Goal: Transaction & Acquisition: Subscribe to service/newsletter

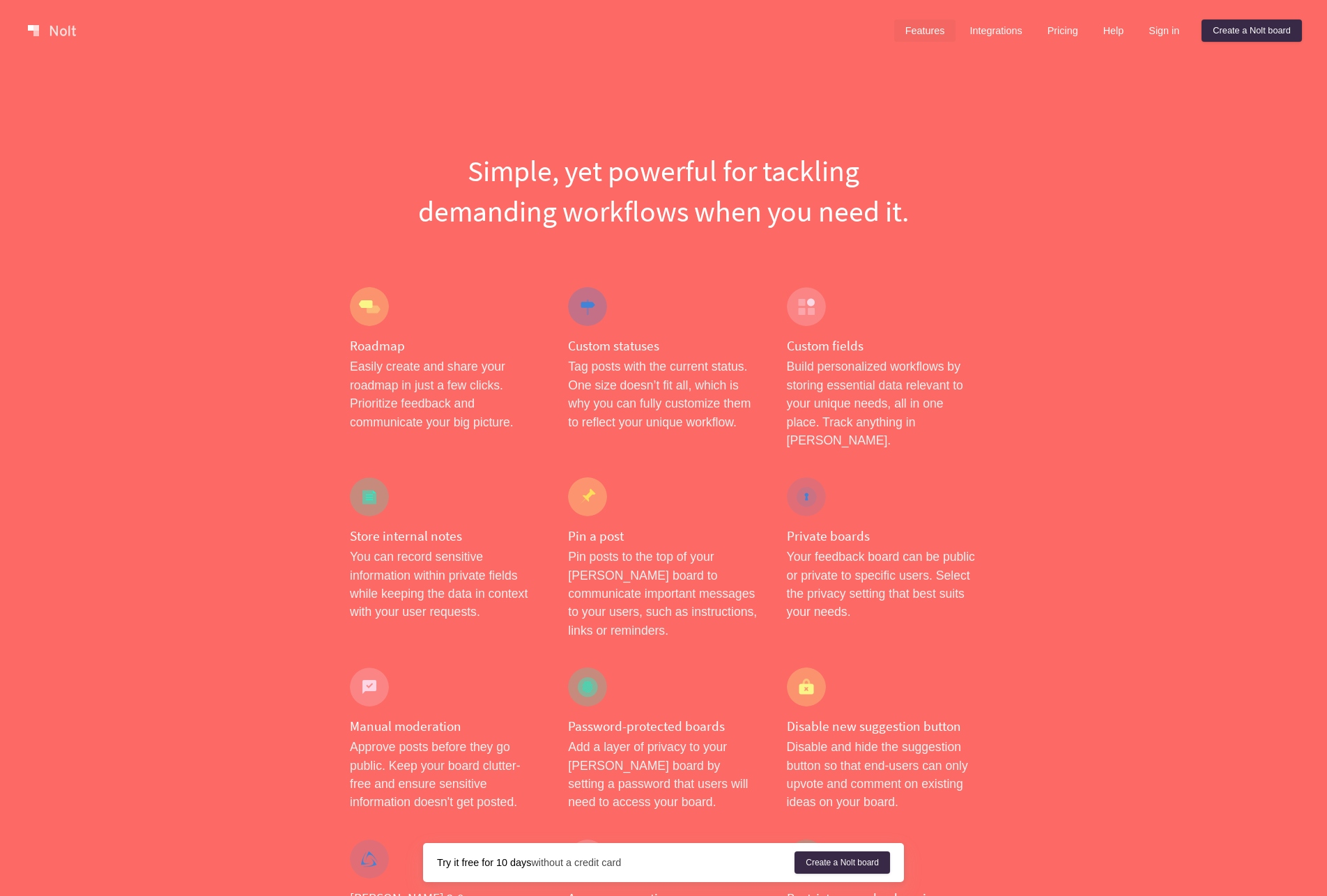
click at [1147, 56] on div "Features Integrations Pricing Help Sign in Create a [PERSON_NAME] board Menu" at bounding box center [663, 30] width 1327 height 61
click at [1163, 28] on link "Sign in" at bounding box center [1164, 30] width 53 height 22
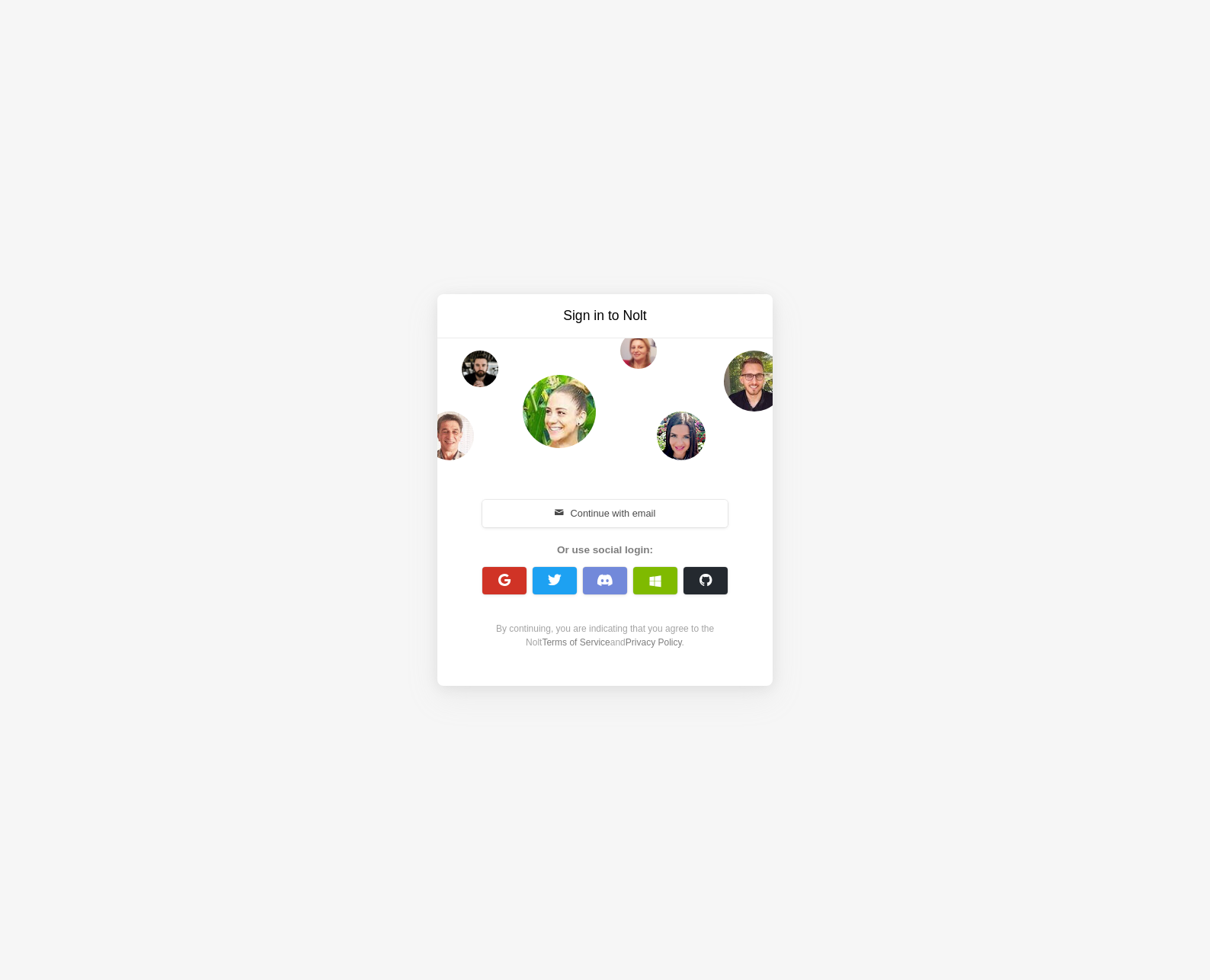
click at [502, 578] on span "button" at bounding box center [505, 580] width 14 height 14
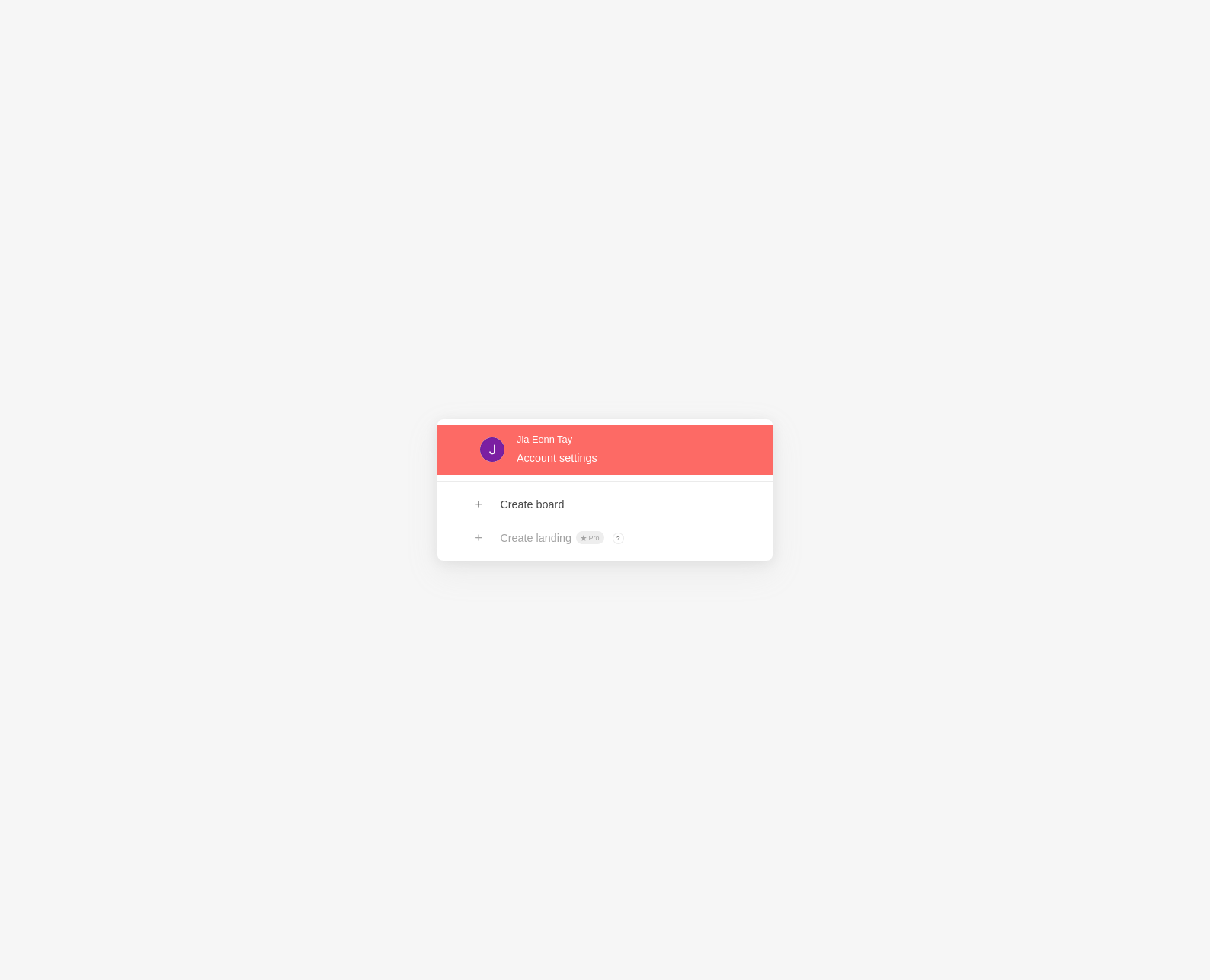
click at [522, 453] on link at bounding box center [604, 450] width 335 height 50
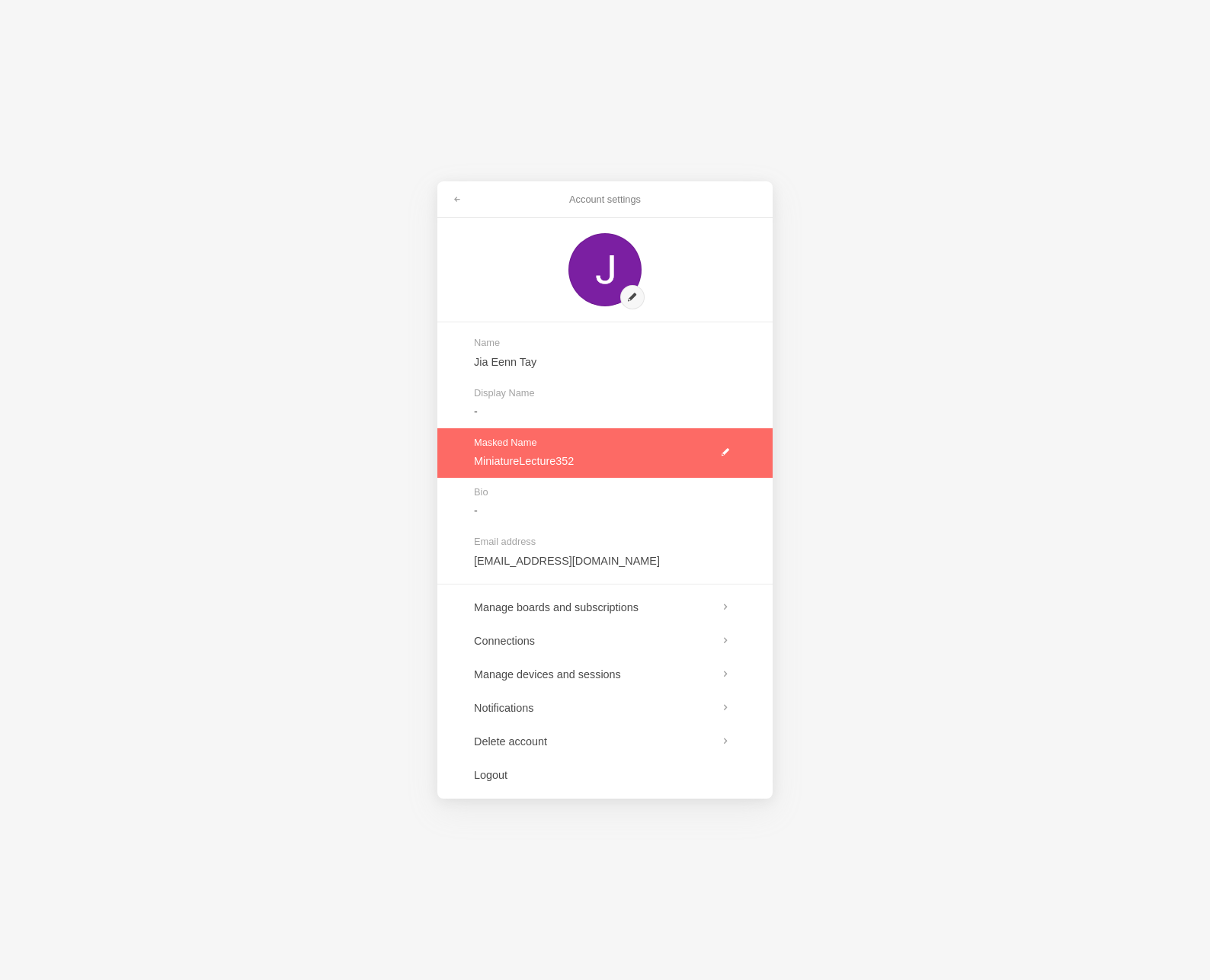
click at [726, 453] on link at bounding box center [604, 453] width 335 height 50
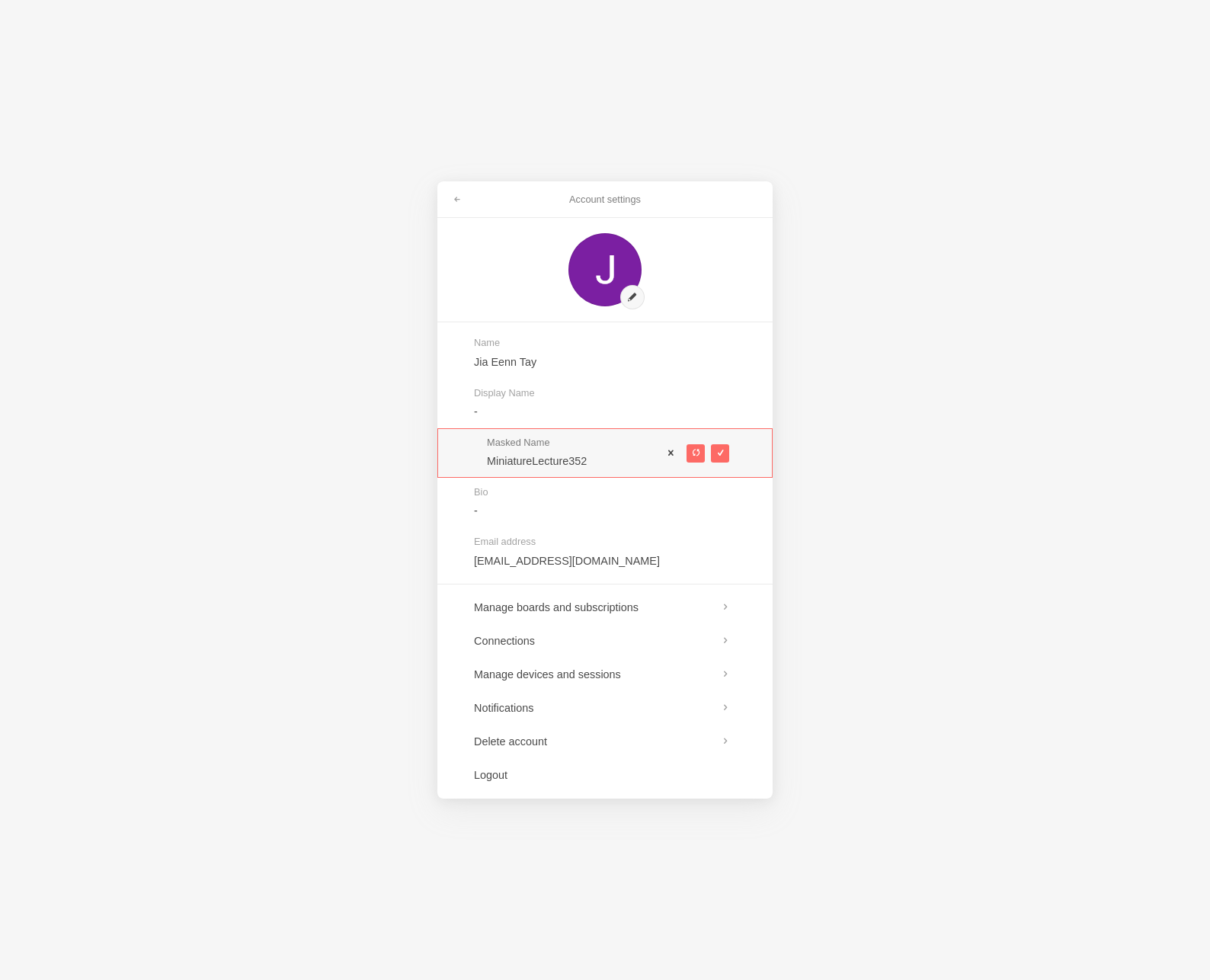
click at [673, 452] on span at bounding box center [672, 453] width 11 height 11
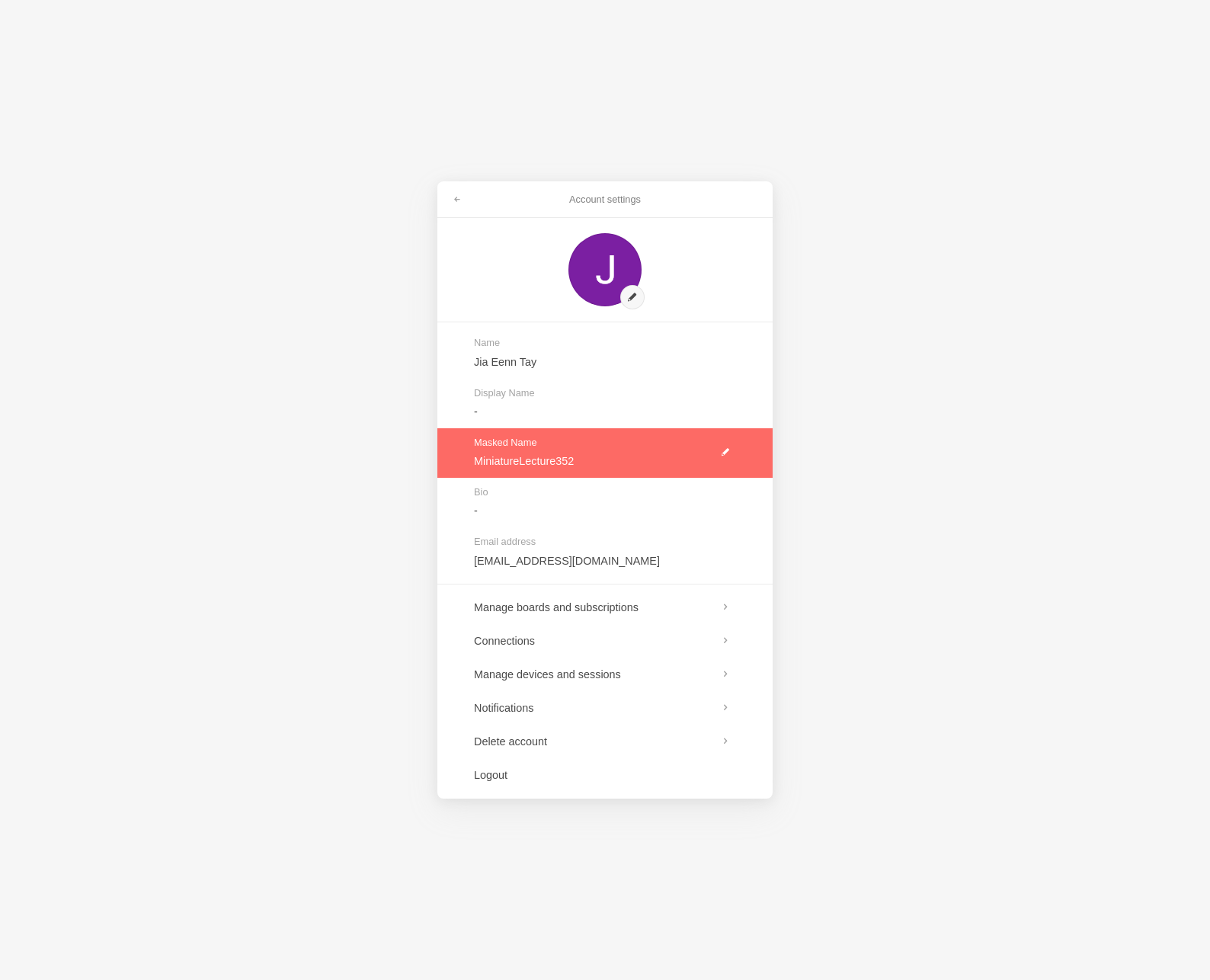
click at [727, 448] on link at bounding box center [604, 453] width 335 height 50
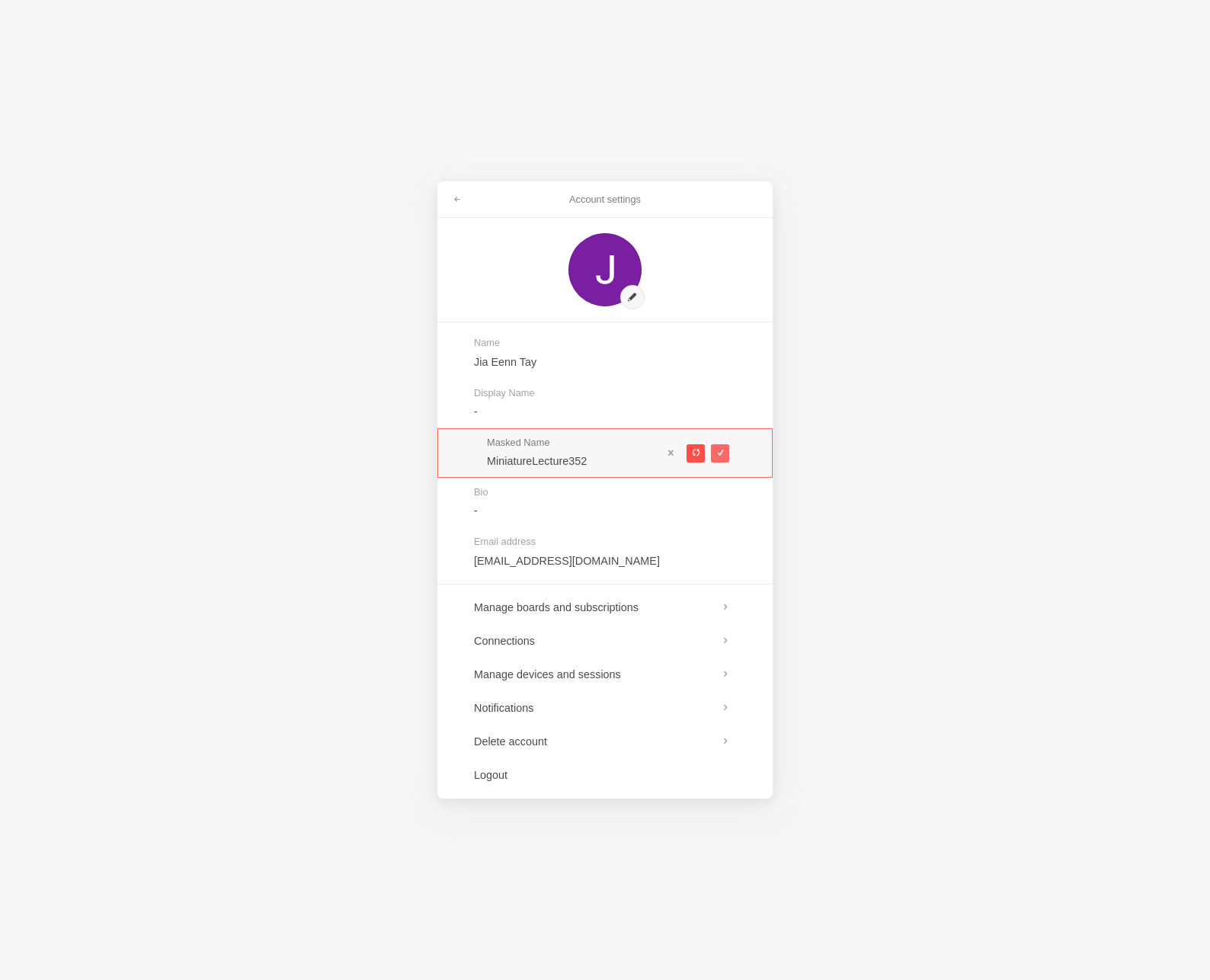
click at [691, 450] on span at bounding box center [695, 452] width 8 height 8
click at [693, 451] on span at bounding box center [695, 452] width 8 height 8
click at [695, 453] on span at bounding box center [695, 452] width 8 height 8
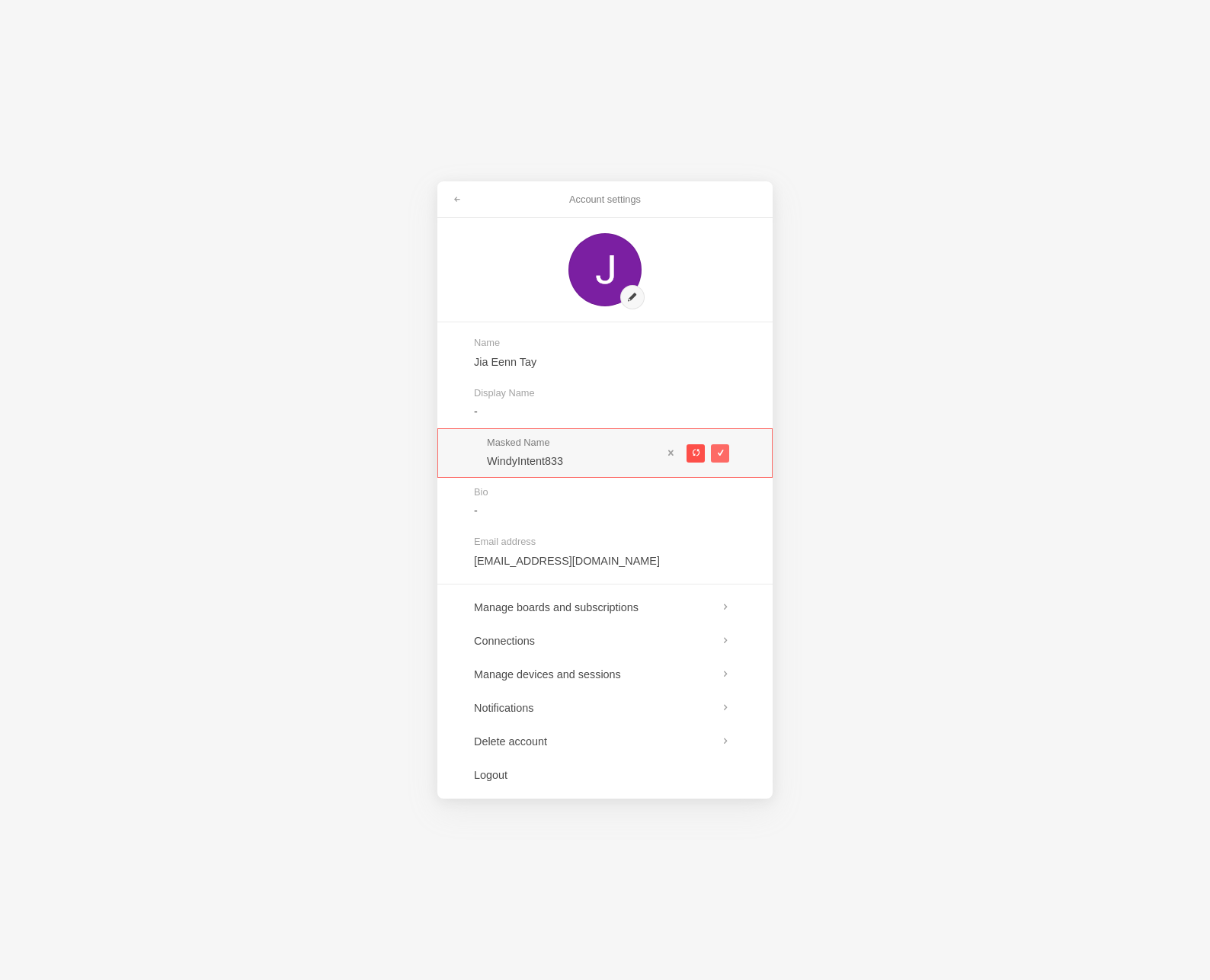
click at [695, 453] on span at bounding box center [695, 452] width 8 height 8
type input "CandidMaple888"
click at [715, 453] on button at bounding box center [720, 453] width 19 height 19
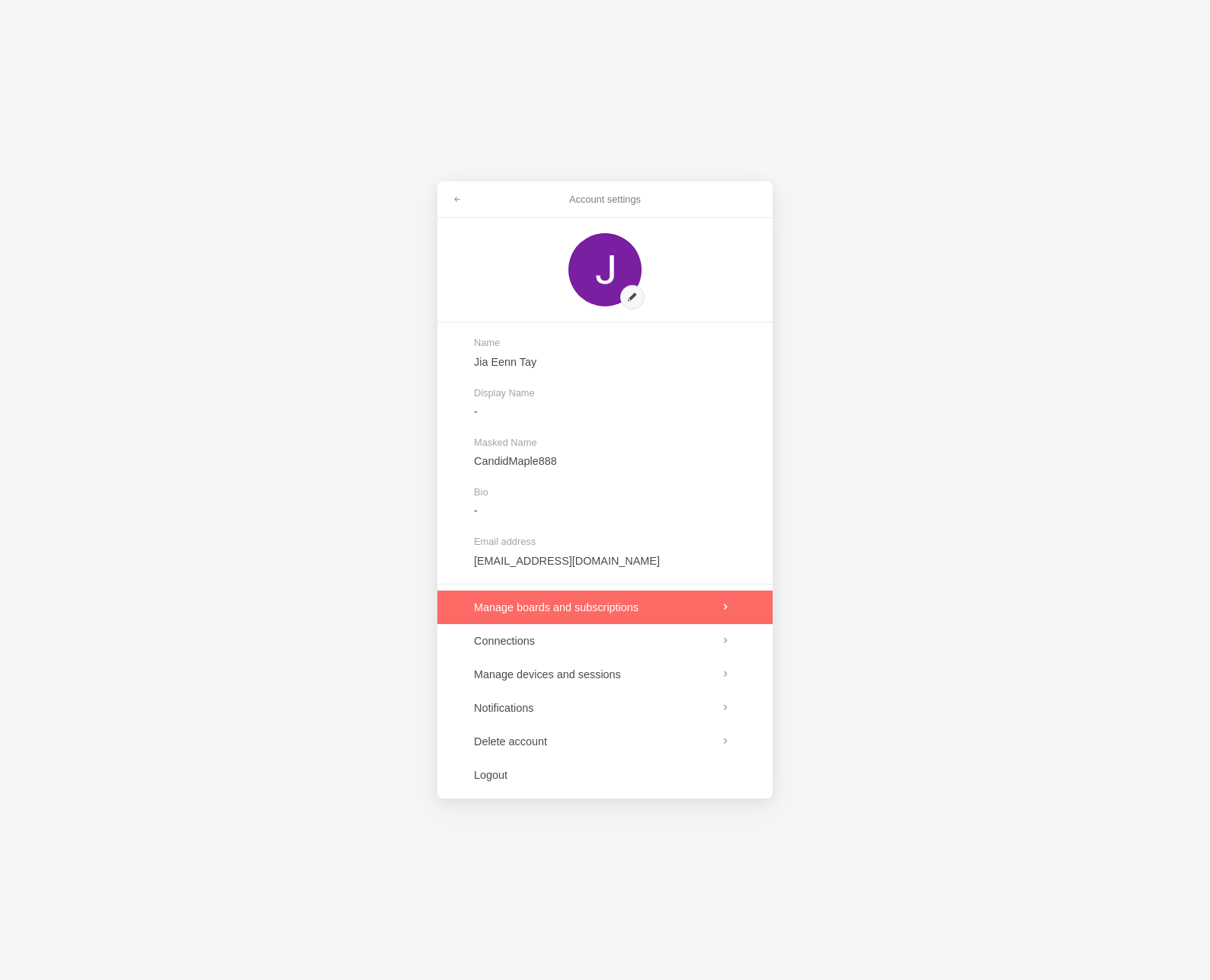
click at [655, 610] on link at bounding box center [604, 608] width 335 height 34
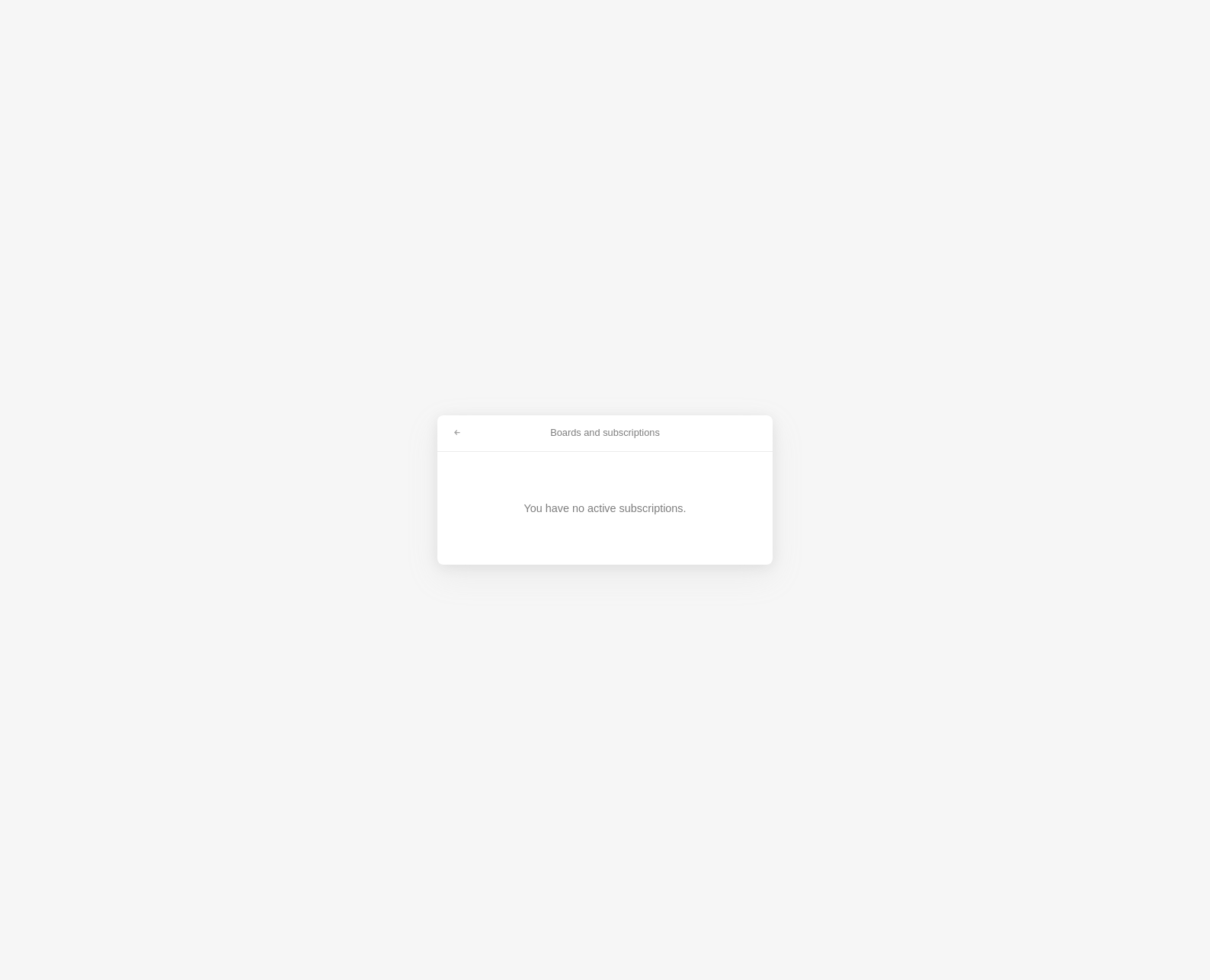
click at [606, 518] on div "You have no active subscriptions." at bounding box center [604, 508] width 260 height 113
click at [451, 427] on link at bounding box center [457, 433] width 28 height 24
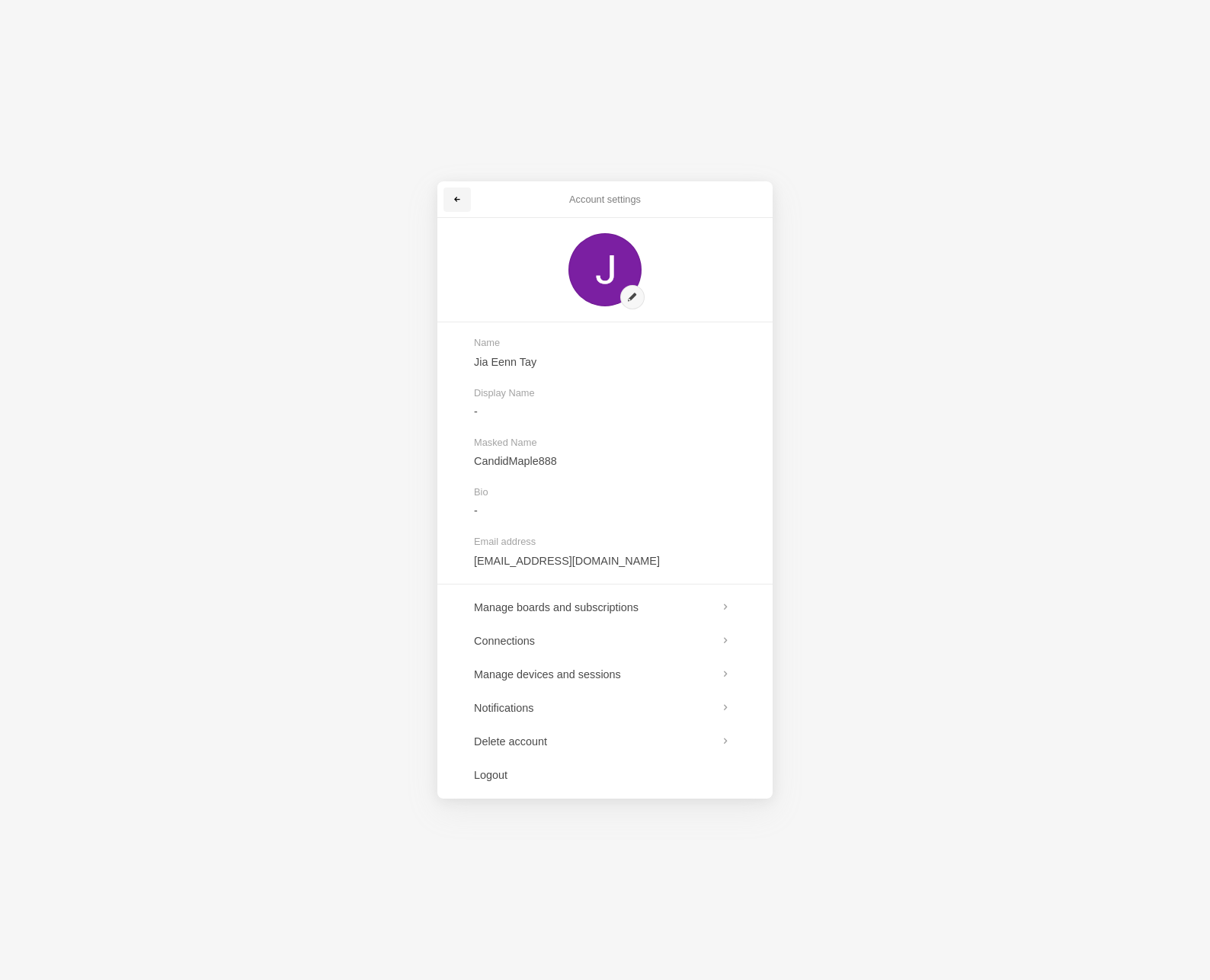
click at [454, 195] on span at bounding box center [458, 200] width 9 height 9
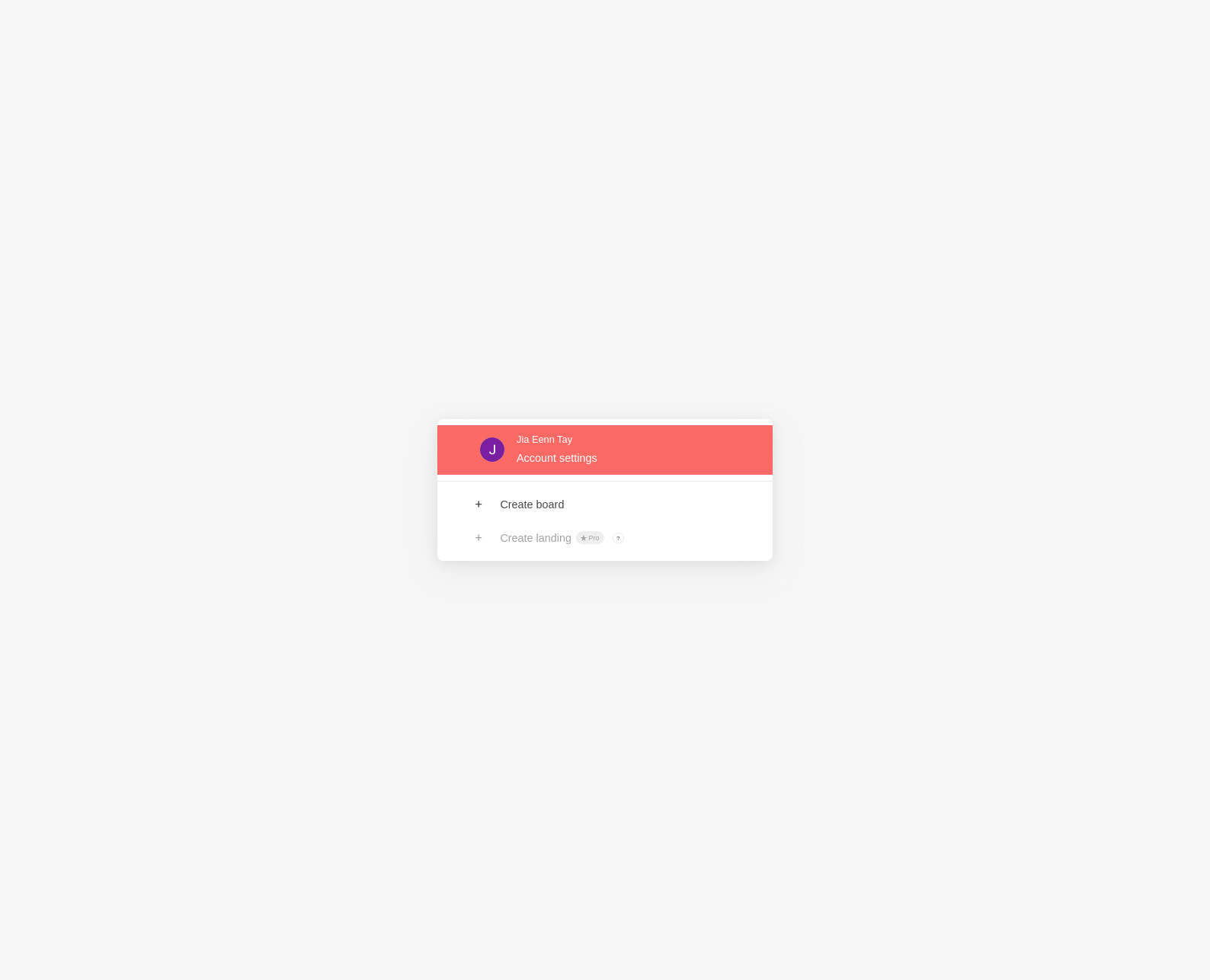
click at [546, 455] on link at bounding box center [604, 450] width 335 height 50
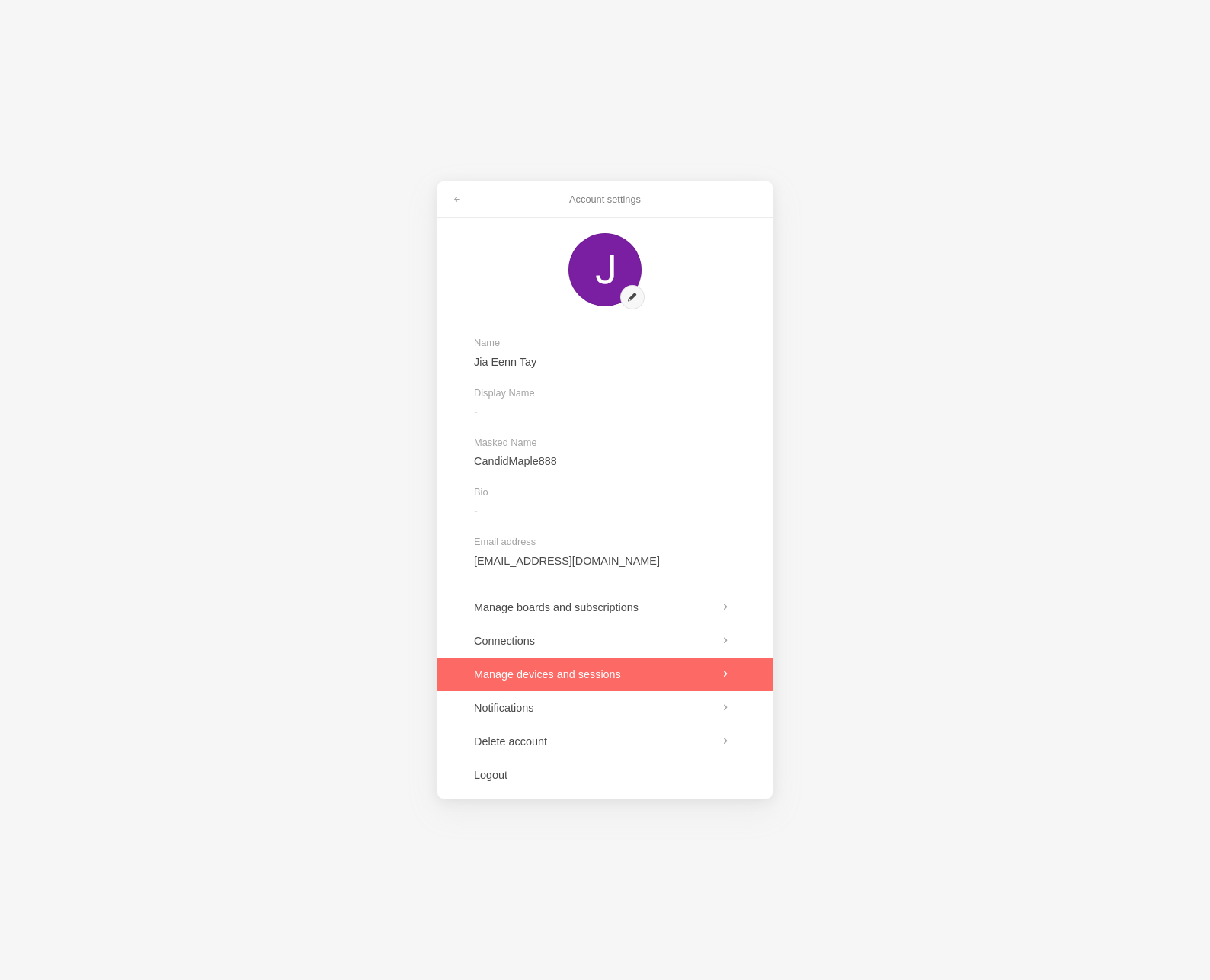
click at [523, 673] on link at bounding box center [604, 674] width 335 height 34
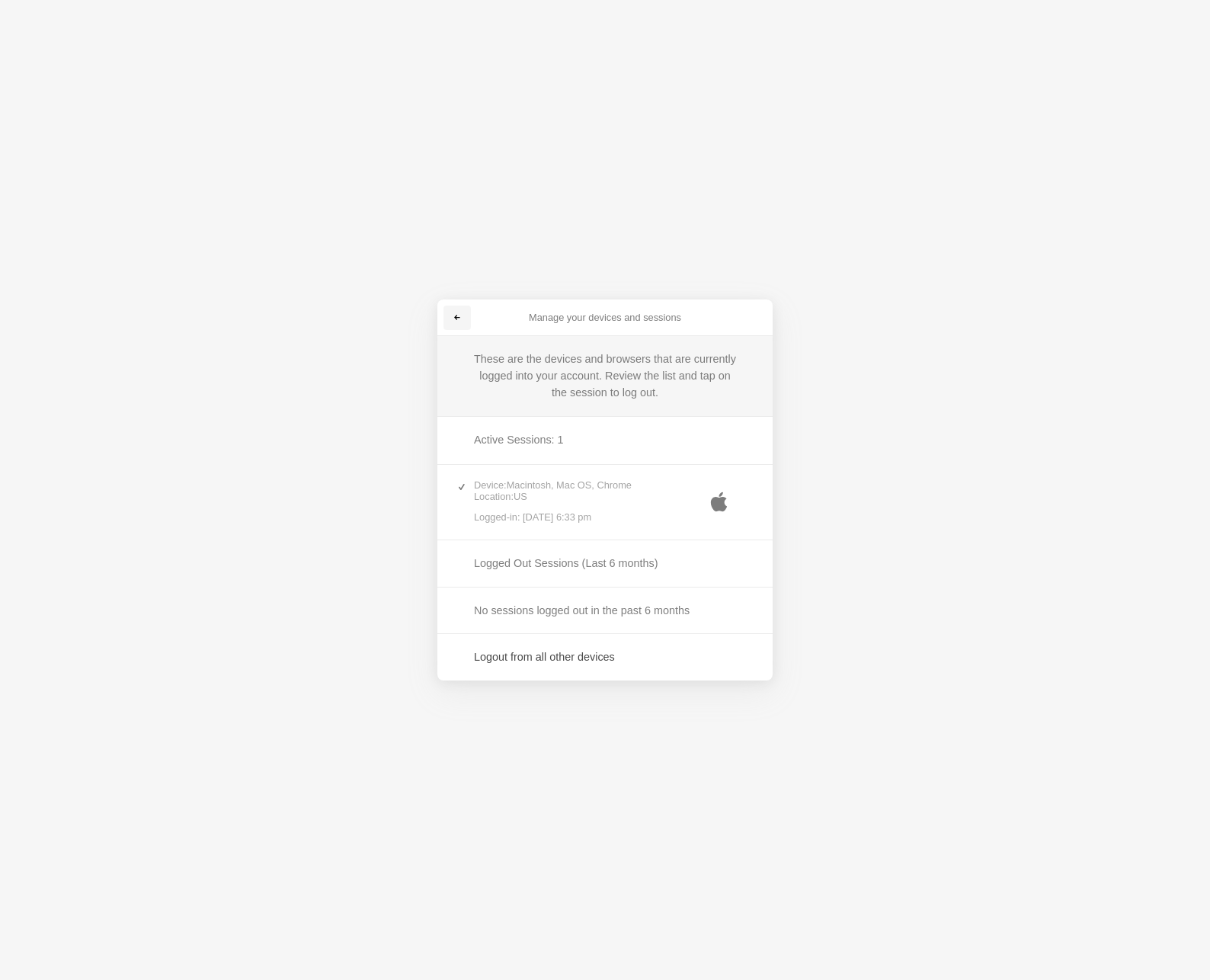
click at [466, 319] on link at bounding box center [457, 317] width 28 height 24
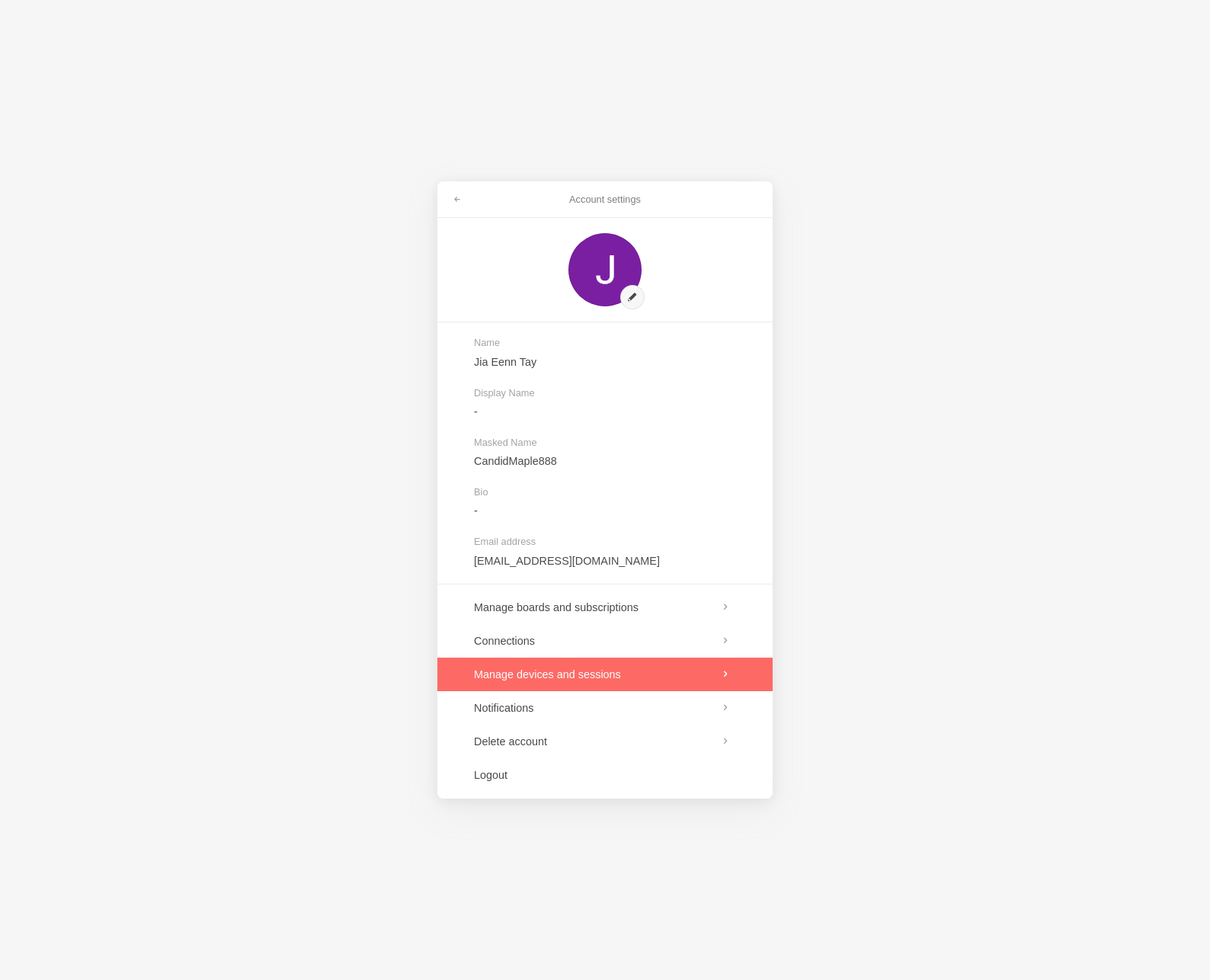
click at [470, 666] on link at bounding box center [604, 674] width 335 height 34
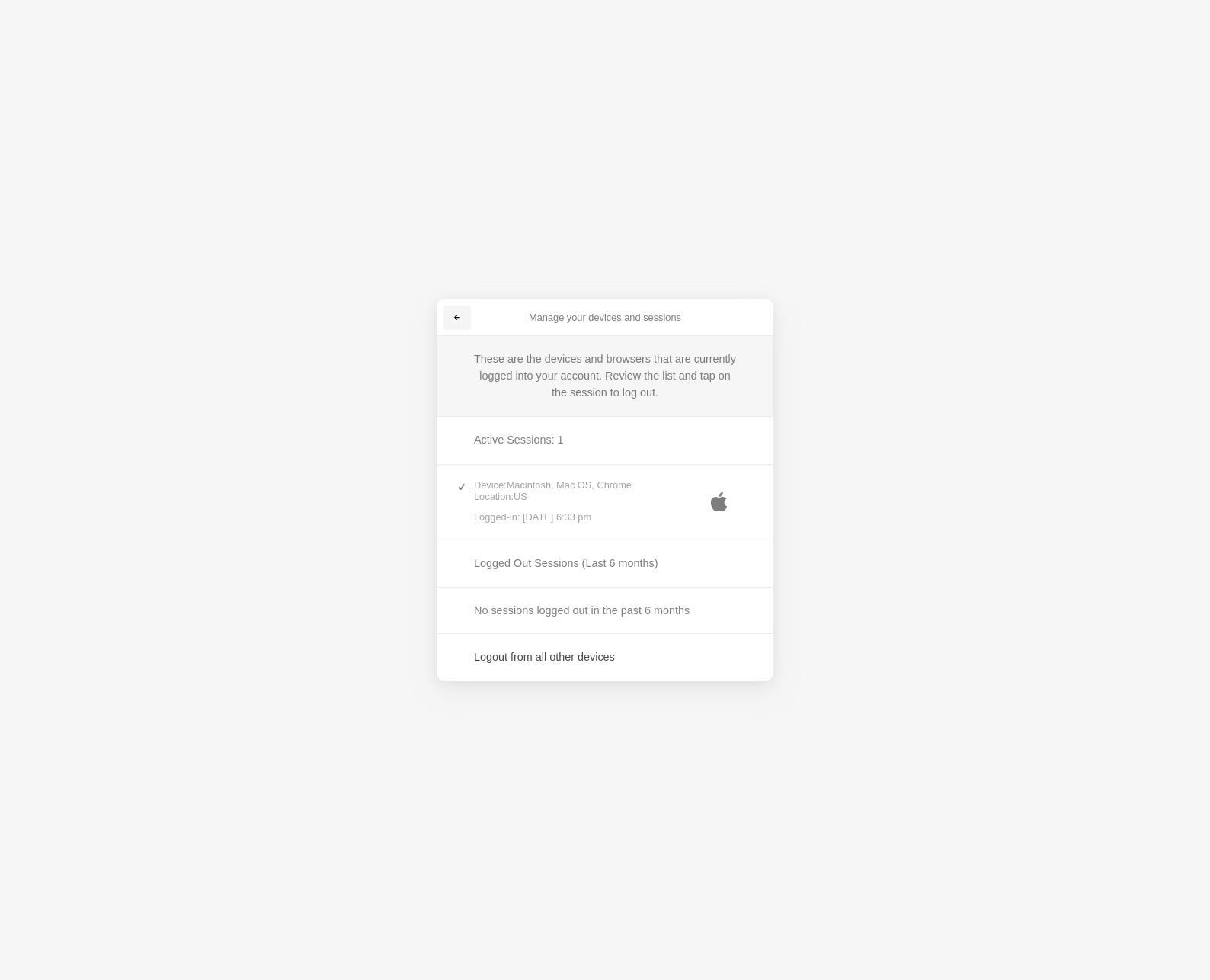
click at [455, 318] on span at bounding box center [458, 318] width 9 height 9
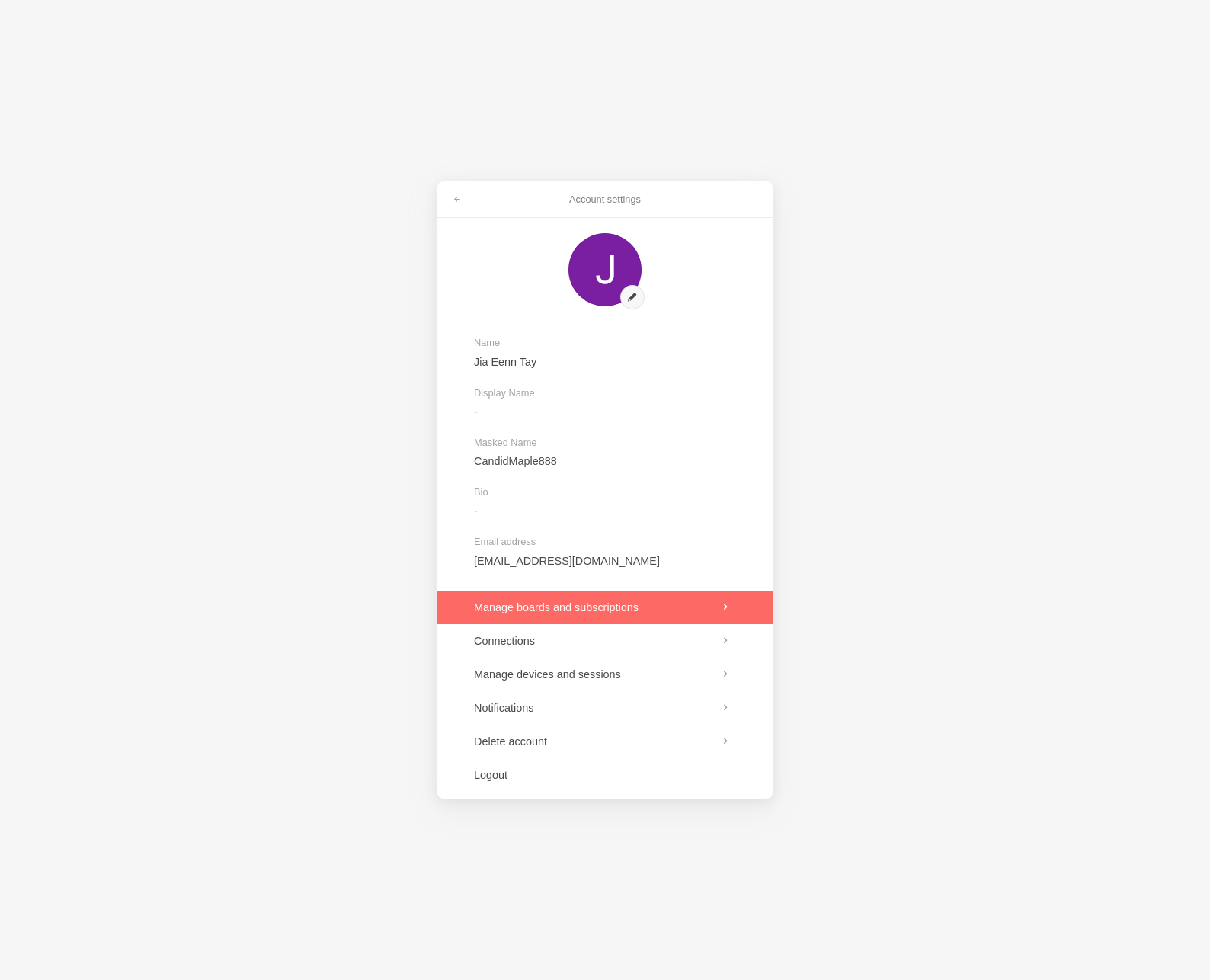
click at [569, 610] on link at bounding box center [604, 608] width 335 height 34
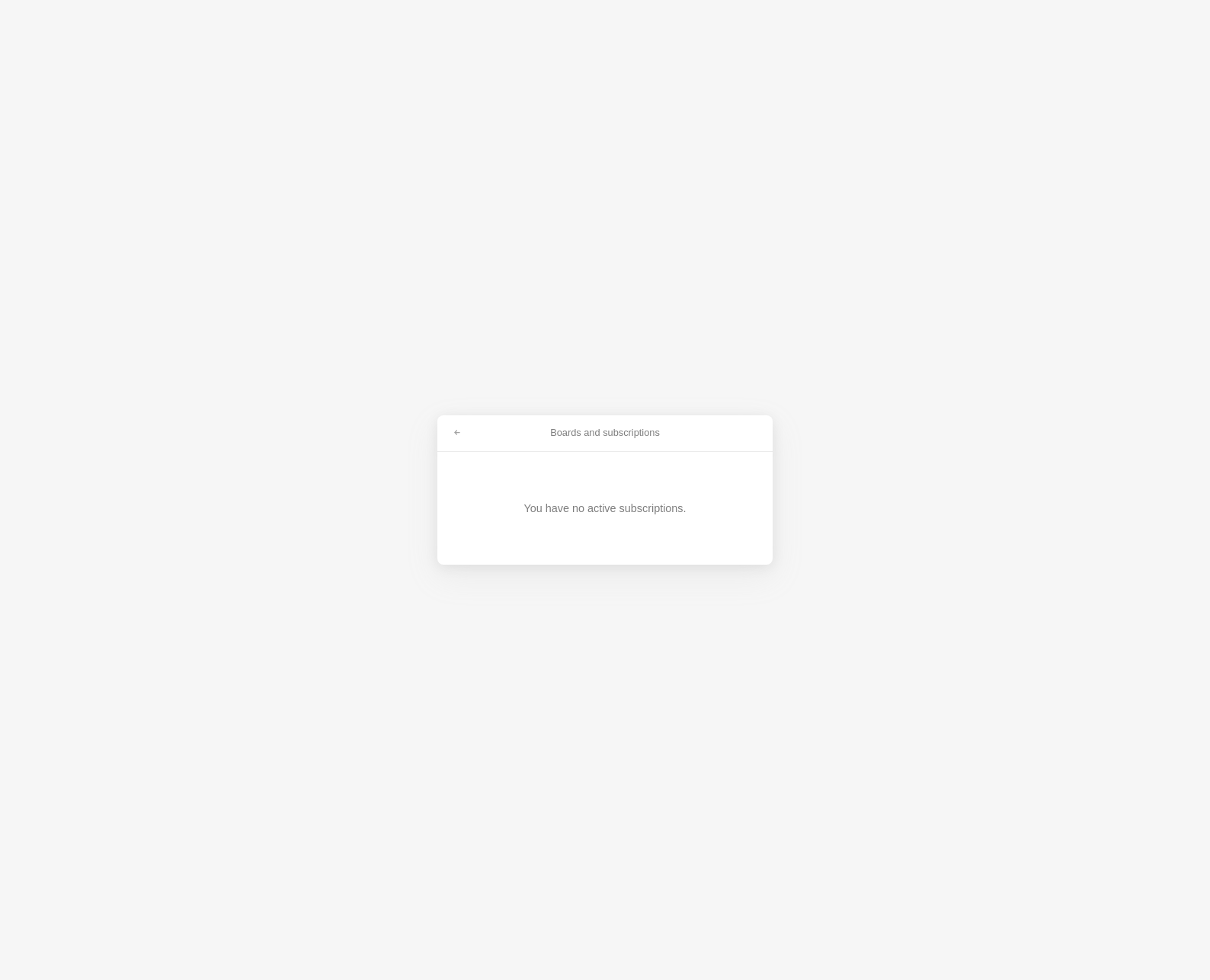
click at [601, 522] on div "You have no active subscriptions." at bounding box center [604, 508] width 260 height 113
click at [446, 428] on link at bounding box center [457, 433] width 28 height 24
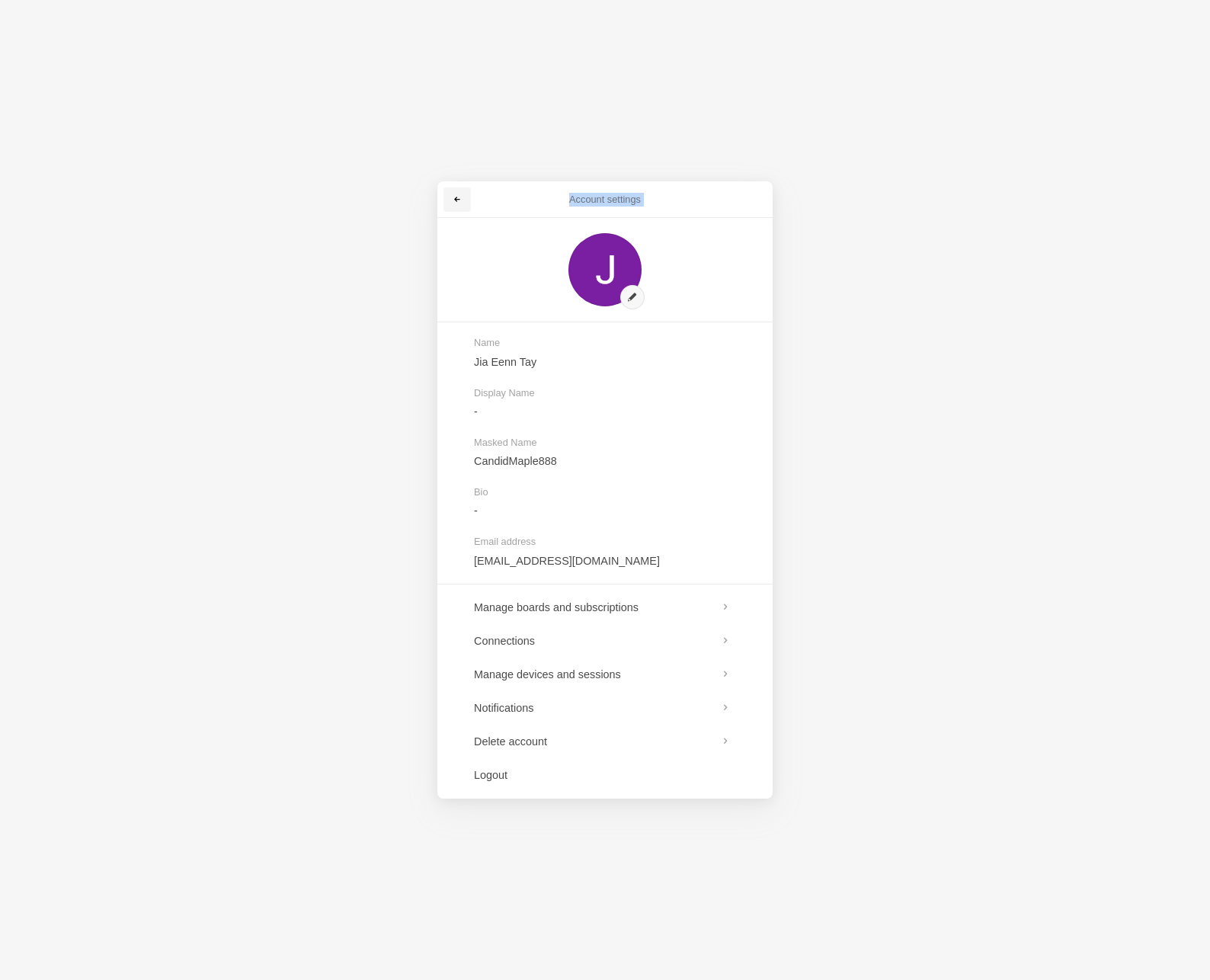
click at [458, 198] on span at bounding box center [458, 200] width 9 height 9
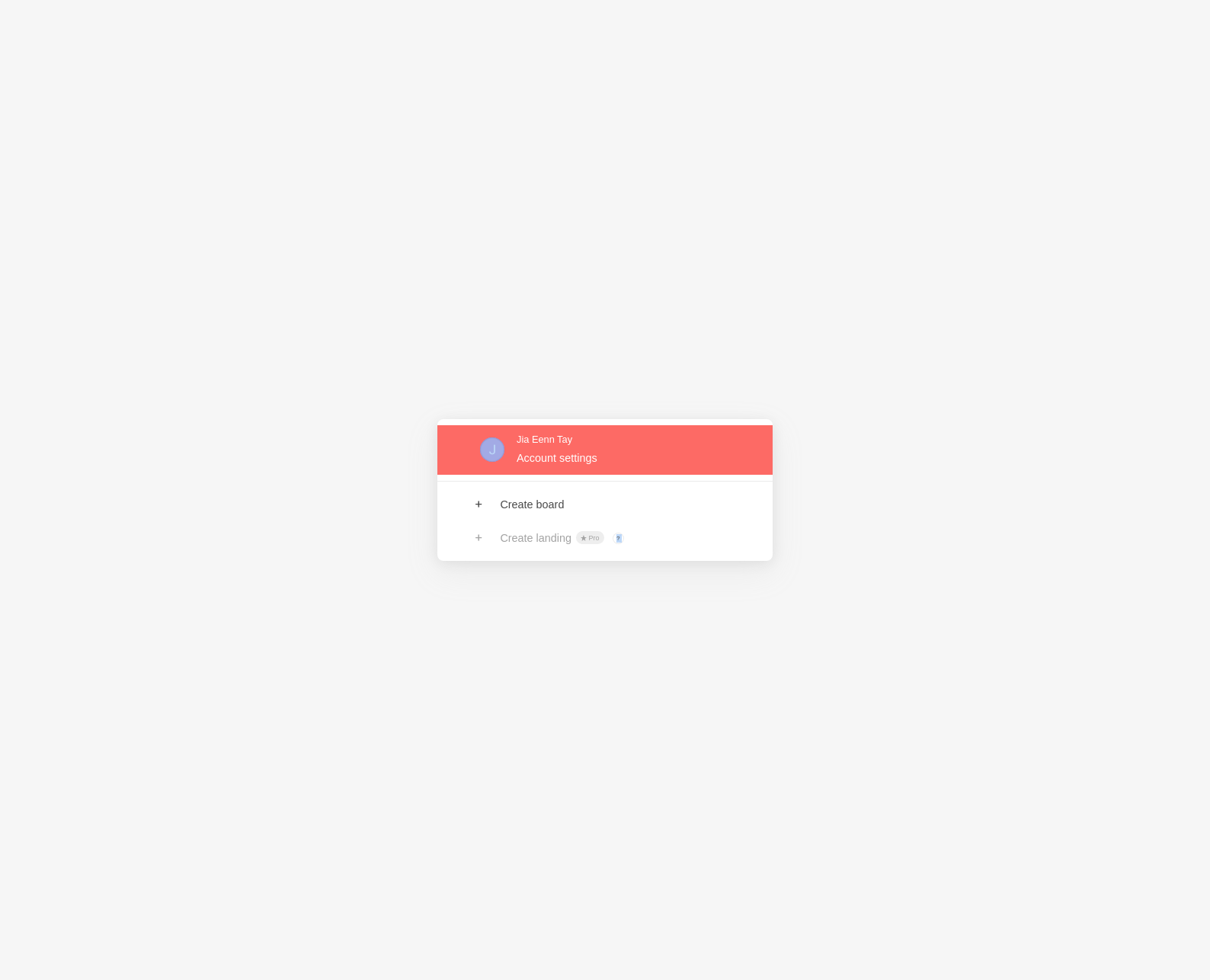
click at [492, 438] on link at bounding box center [604, 450] width 335 height 50
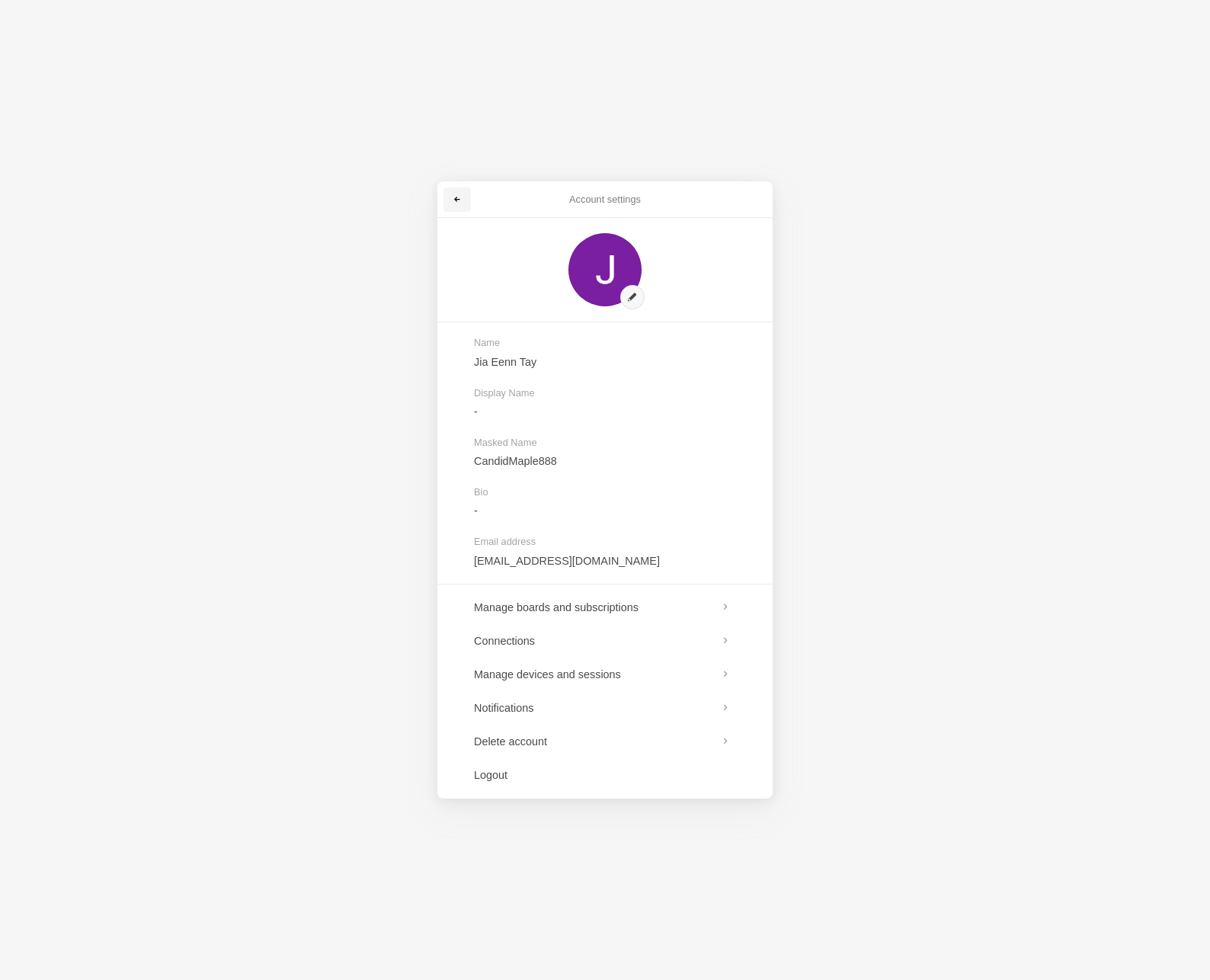
click at [465, 195] on link at bounding box center [457, 199] width 28 height 24
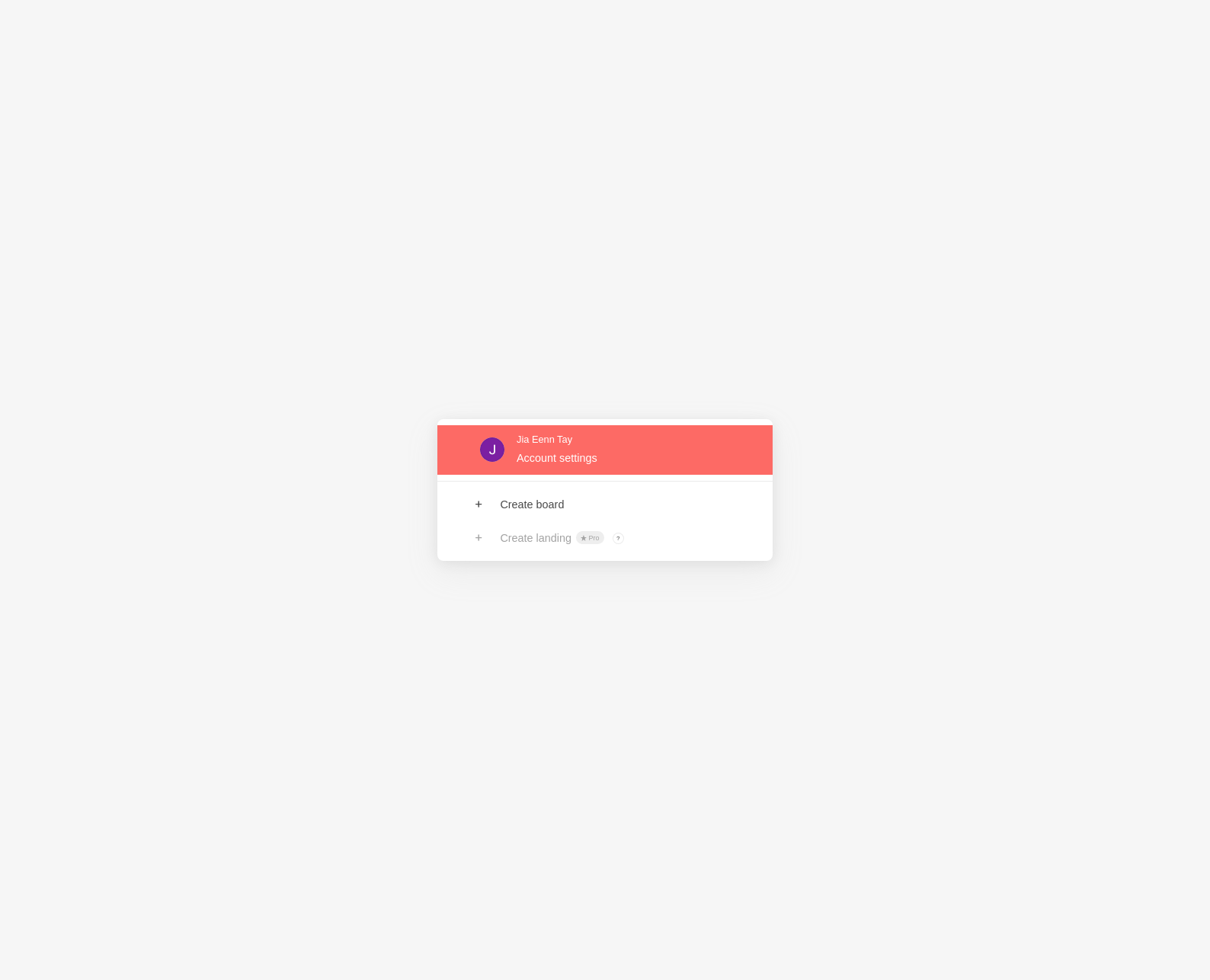
click at [498, 441] on link at bounding box center [604, 450] width 335 height 50
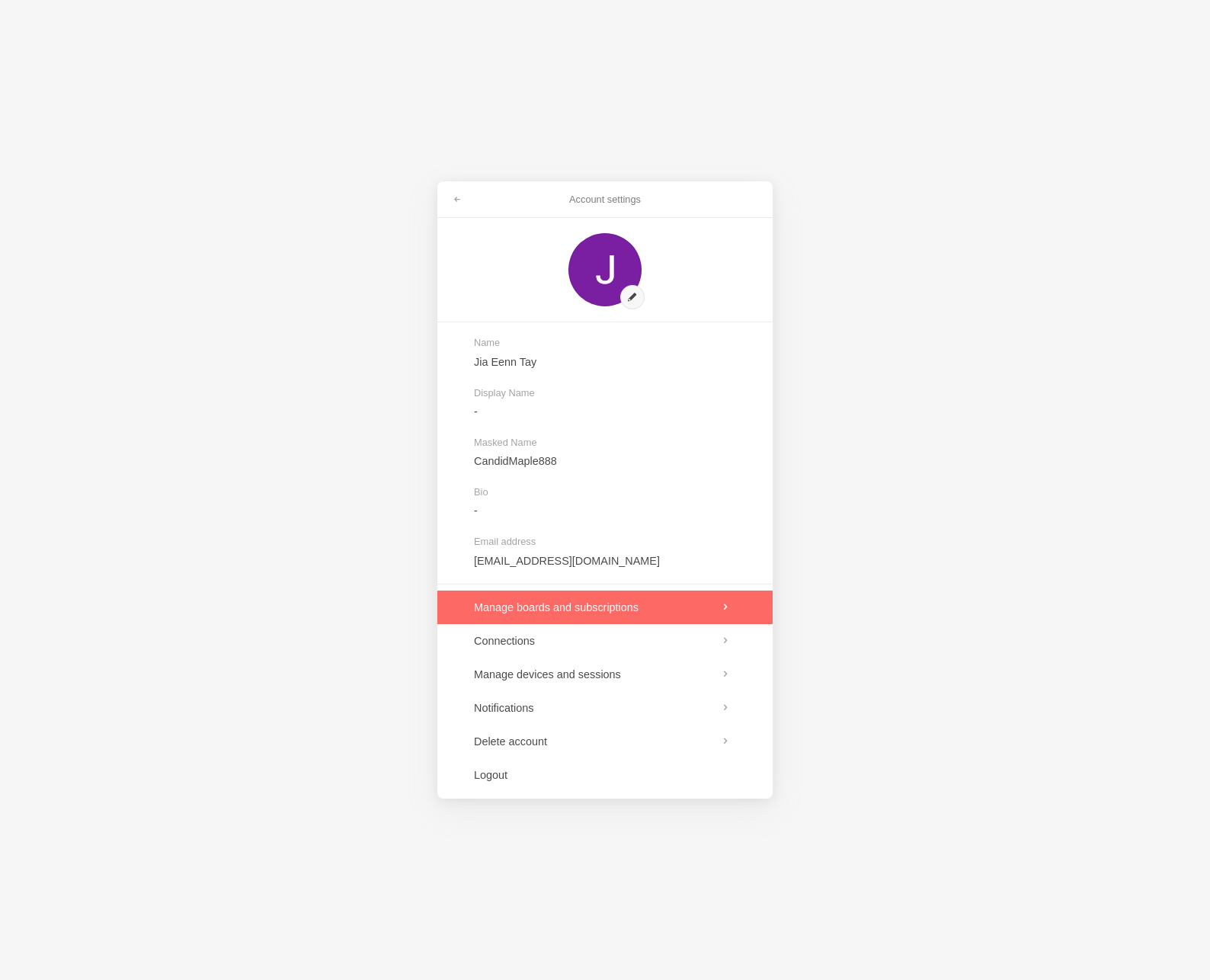
click at [595, 612] on link at bounding box center [604, 608] width 335 height 34
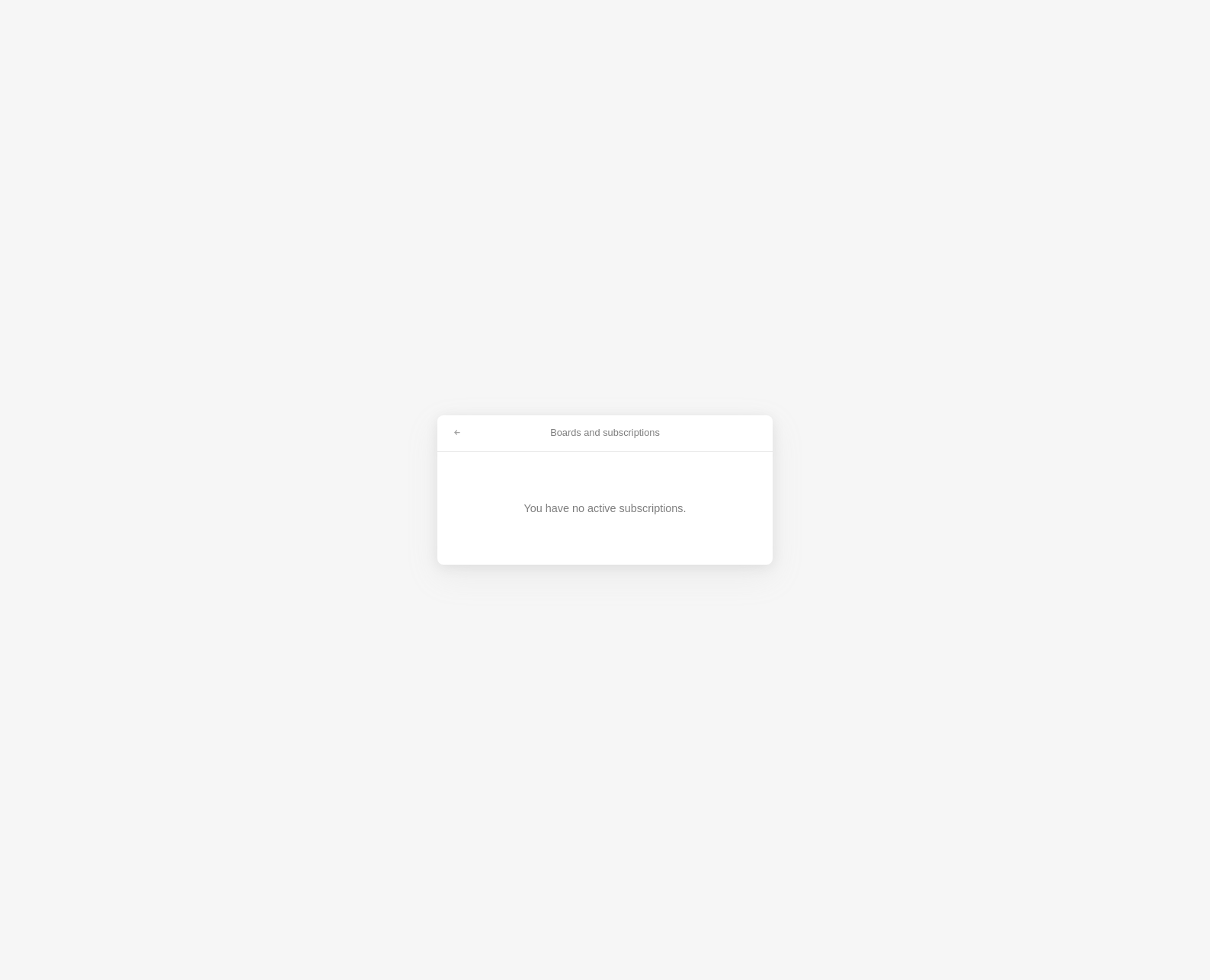
click at [609, 512] on div "You have no active subscriptions." at bounding box center [604, 508] width 163 height 15
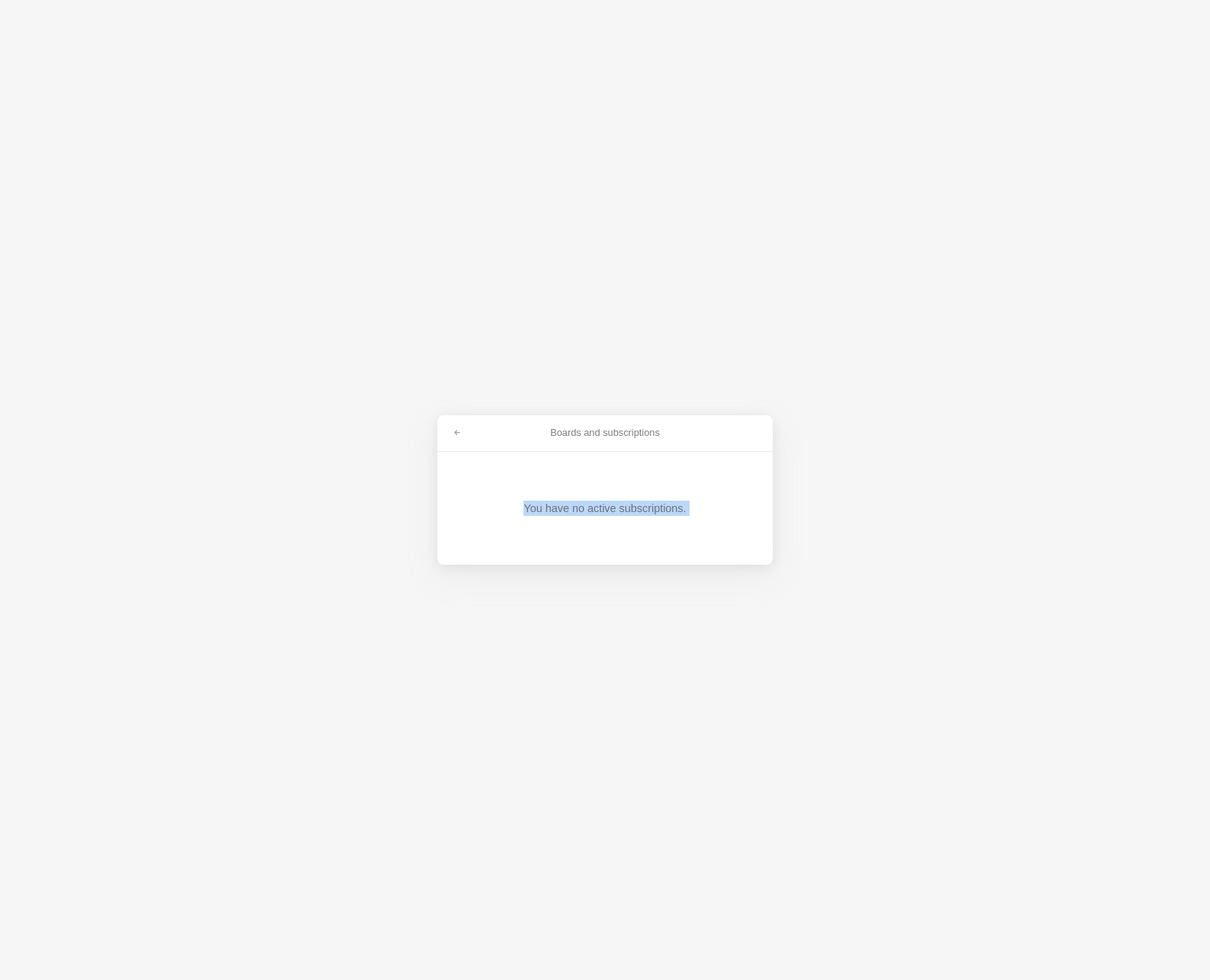
click at [609, 512] on div "You have no active subscriptions." at bounding box center [604, 508] width 163 height 15
click at [455, 427] on link at bounding box center [457, 433] width 28 height 24
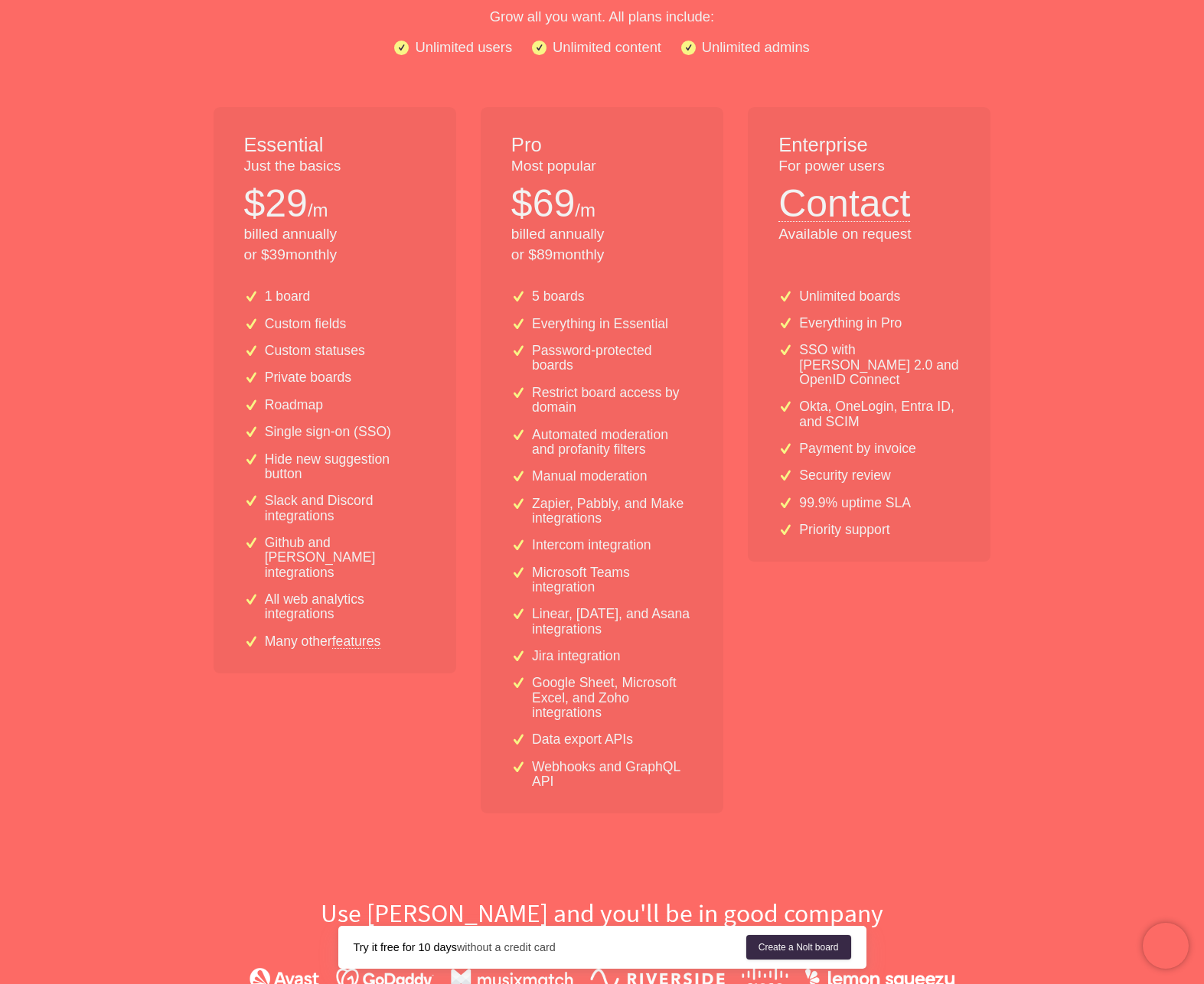
scroll to position [206, 0]
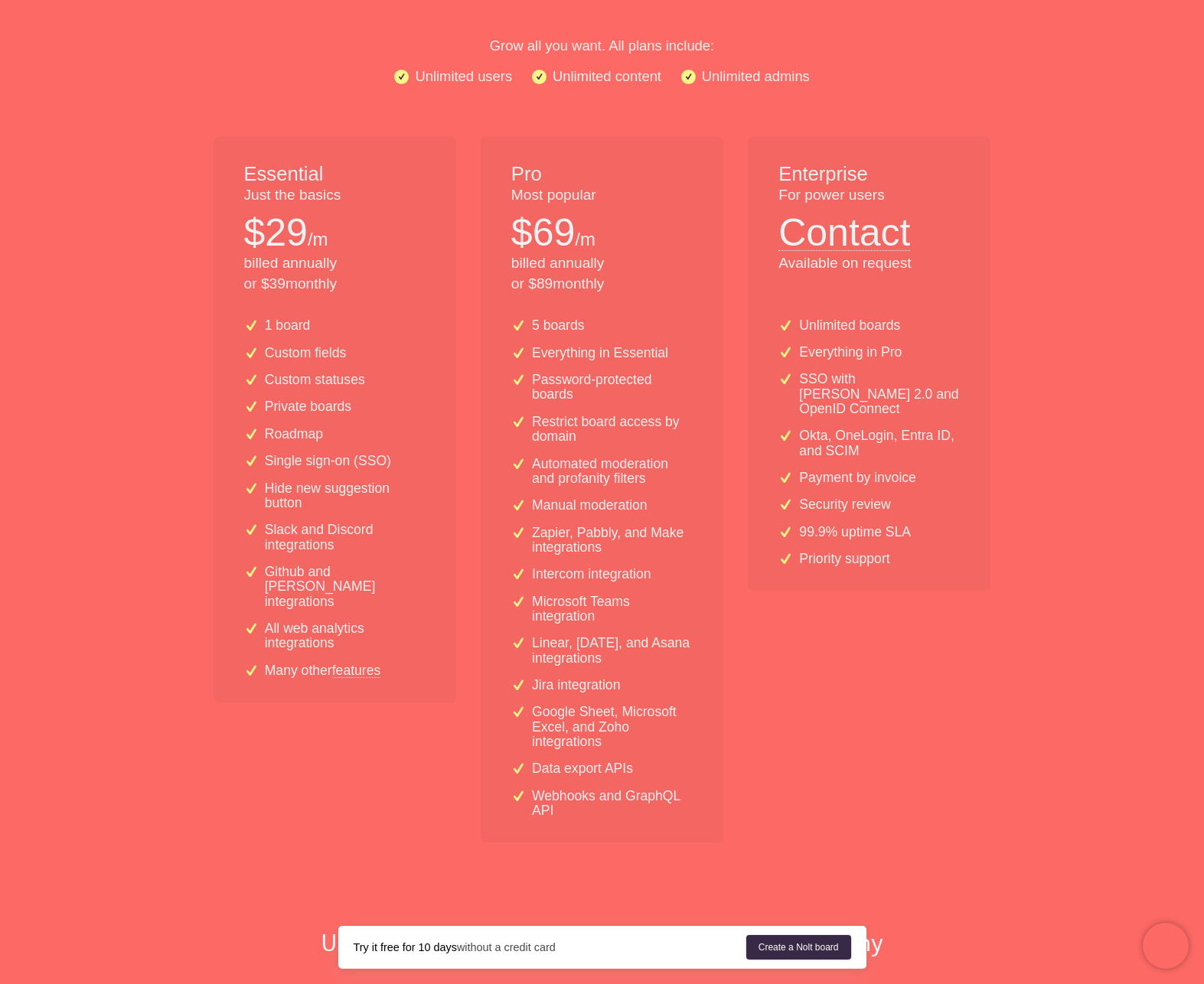
click at [559, 228] on p "$ 69" at bounding box center [543, 233] width 63 height 54
click at [561, 271] on p "billed annually or $ 89 monthly" at bounding box center [602, 274] width 181 height 41
click at [561, 298] on div "Pro Most popular $ 69 /m billed annually or $ 89 monthly" at bounding box center [602, 221] width 243 height 170
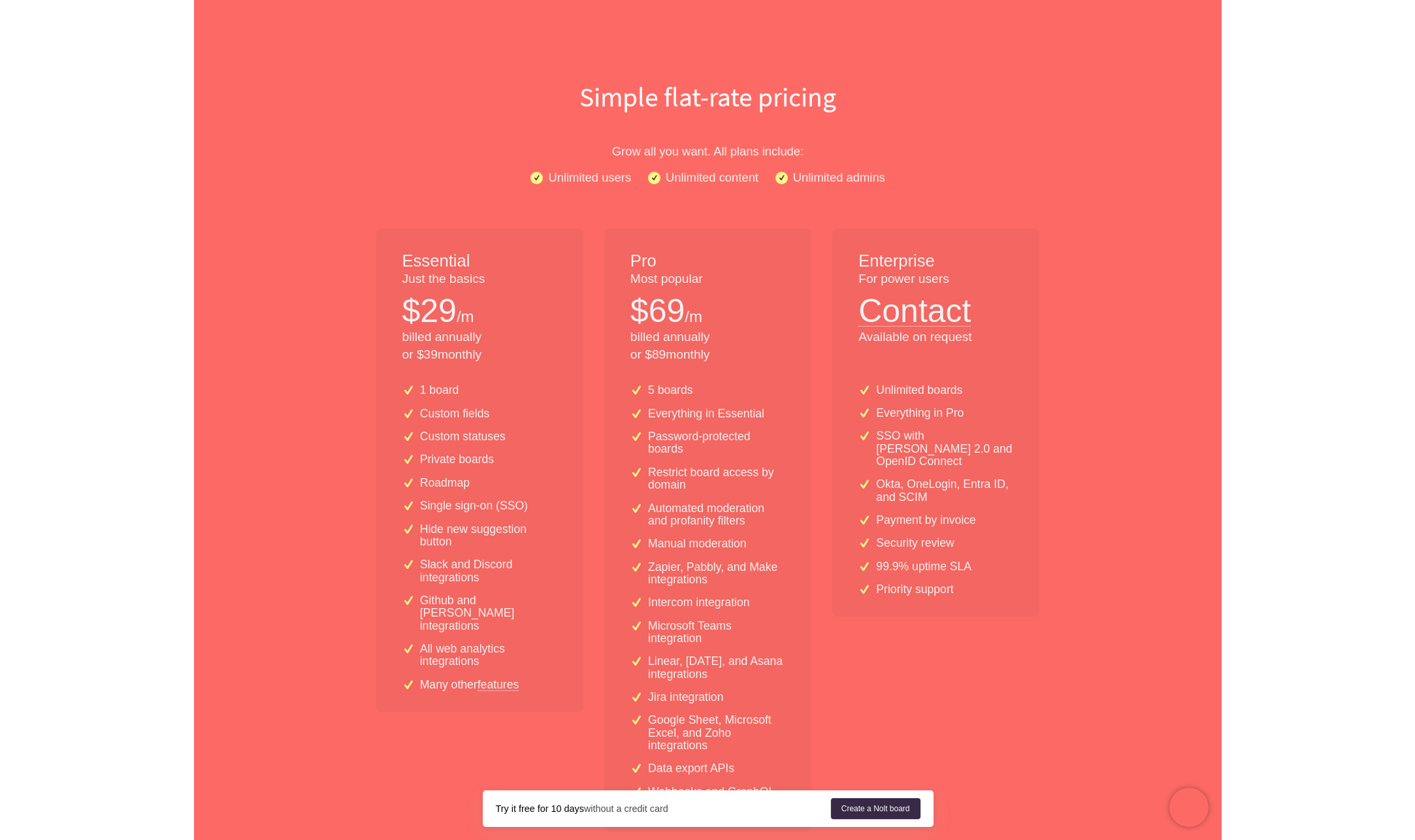
scroll to position [0, 0]
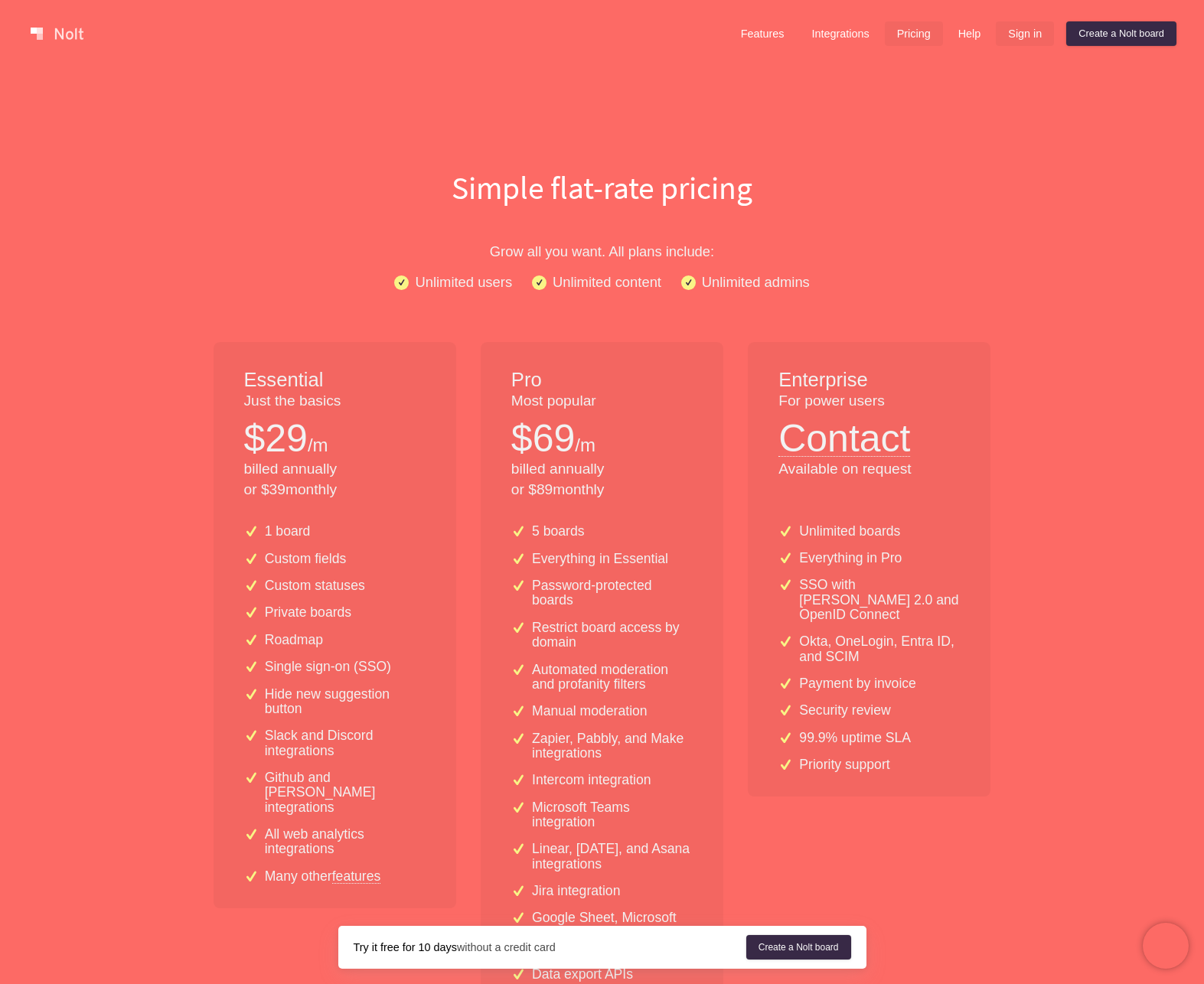
click at [1017, 32] on link "Sign in" at bounding box center [1025, 33] width 58 height 24
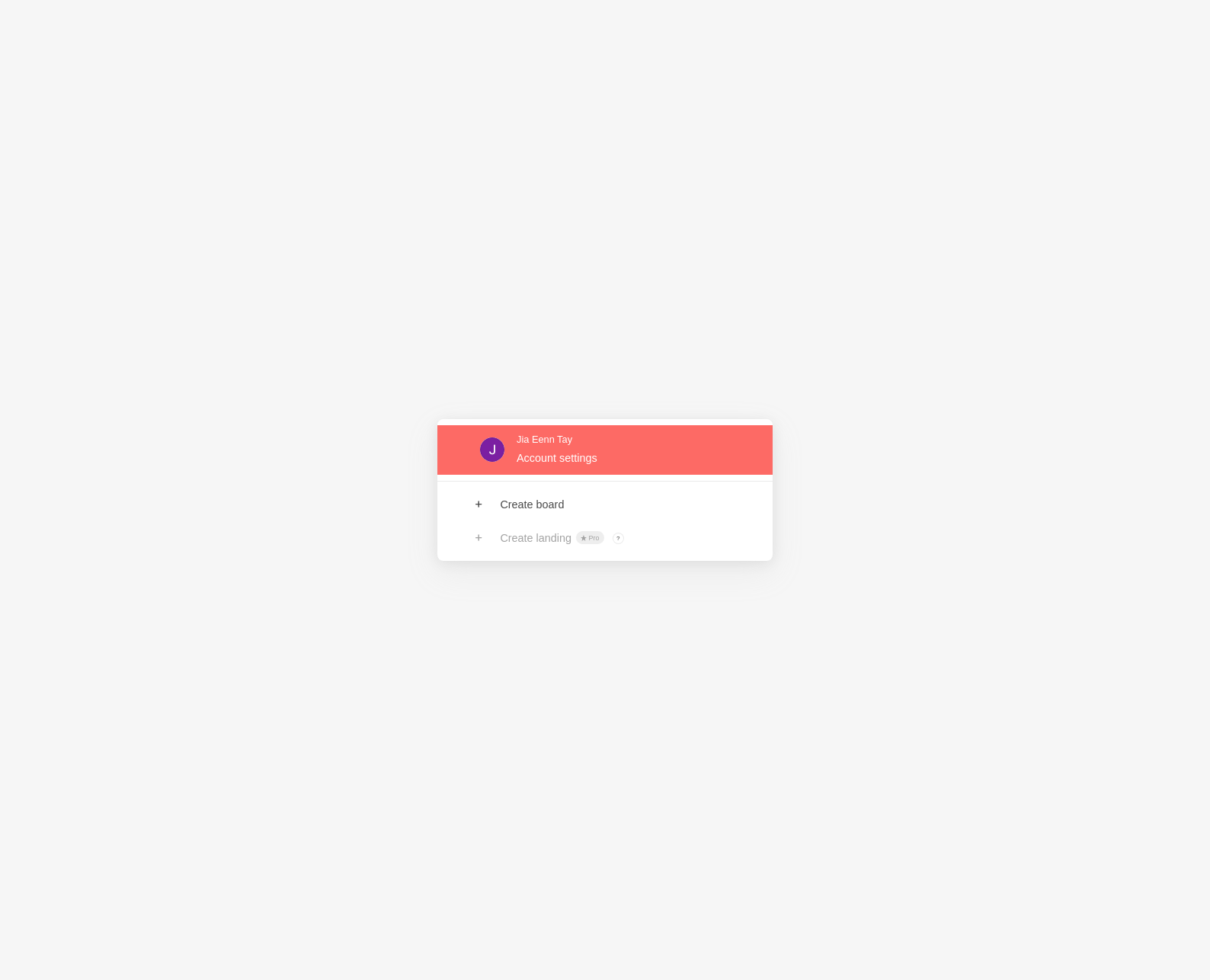
click at [581, 459] on link at bounding box center [604, 450] width 335 height 50
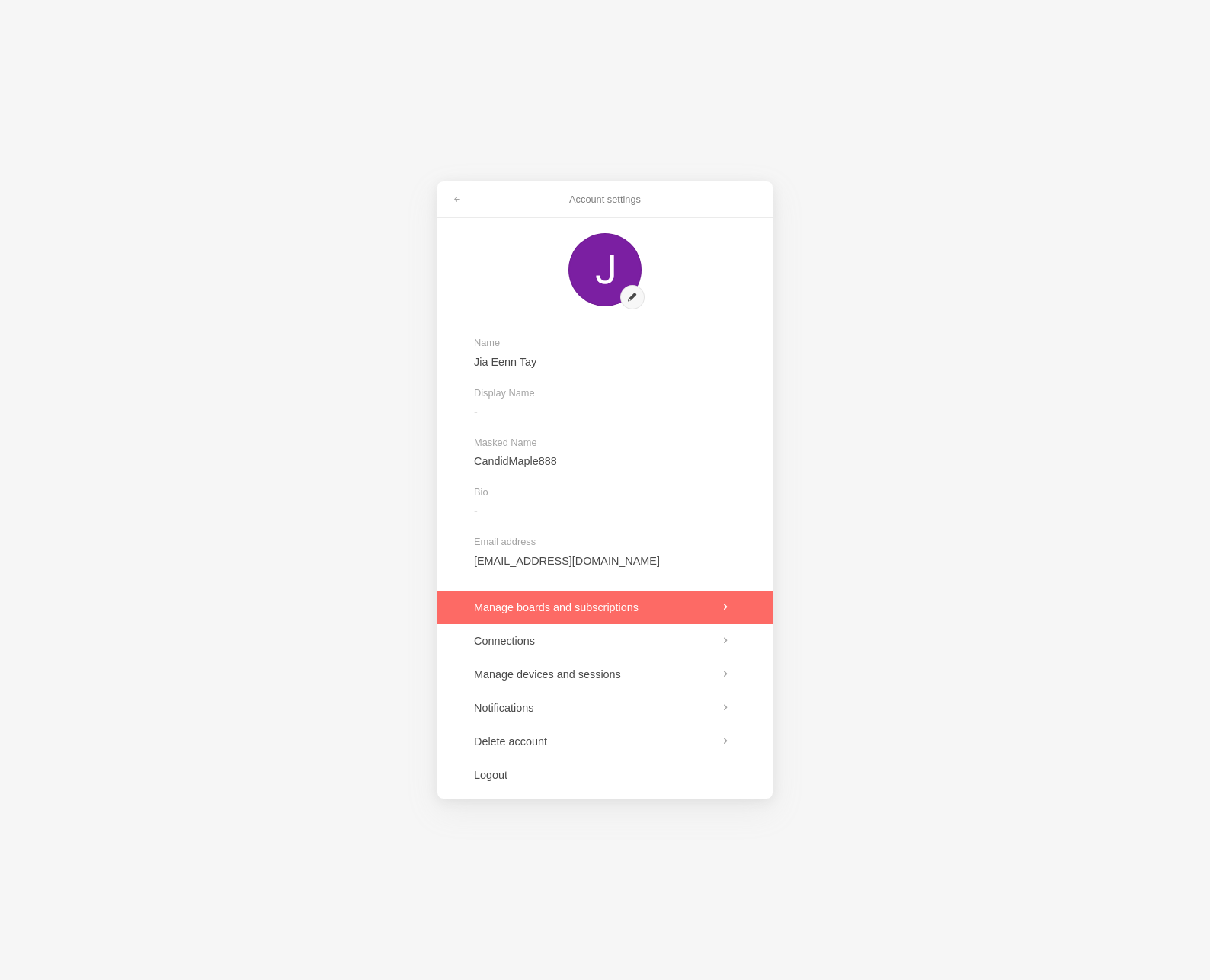
click at [598, 612] on link at bounding box center [604, 608] width 335 height 34
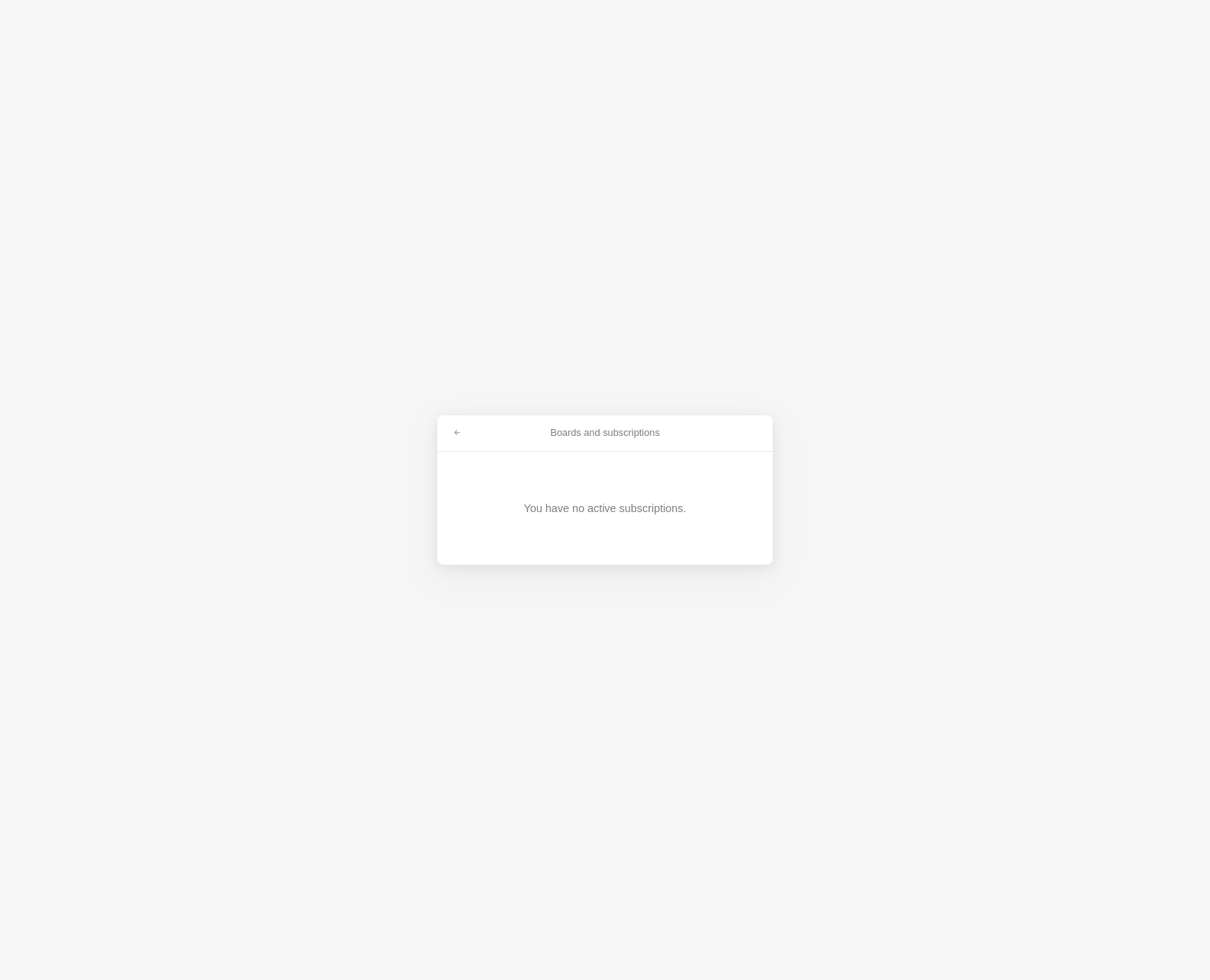
click at [598, 464] on div "You have no active subscriptions." at bounding box center [604, 508] width 260 height 113
click at [598, 467] on div "You have no active subscriptions." at bounding box center [604, 508] width 260 height 113
click at [461, 437] on link at bounding box center [457, 433] width 28 height 24
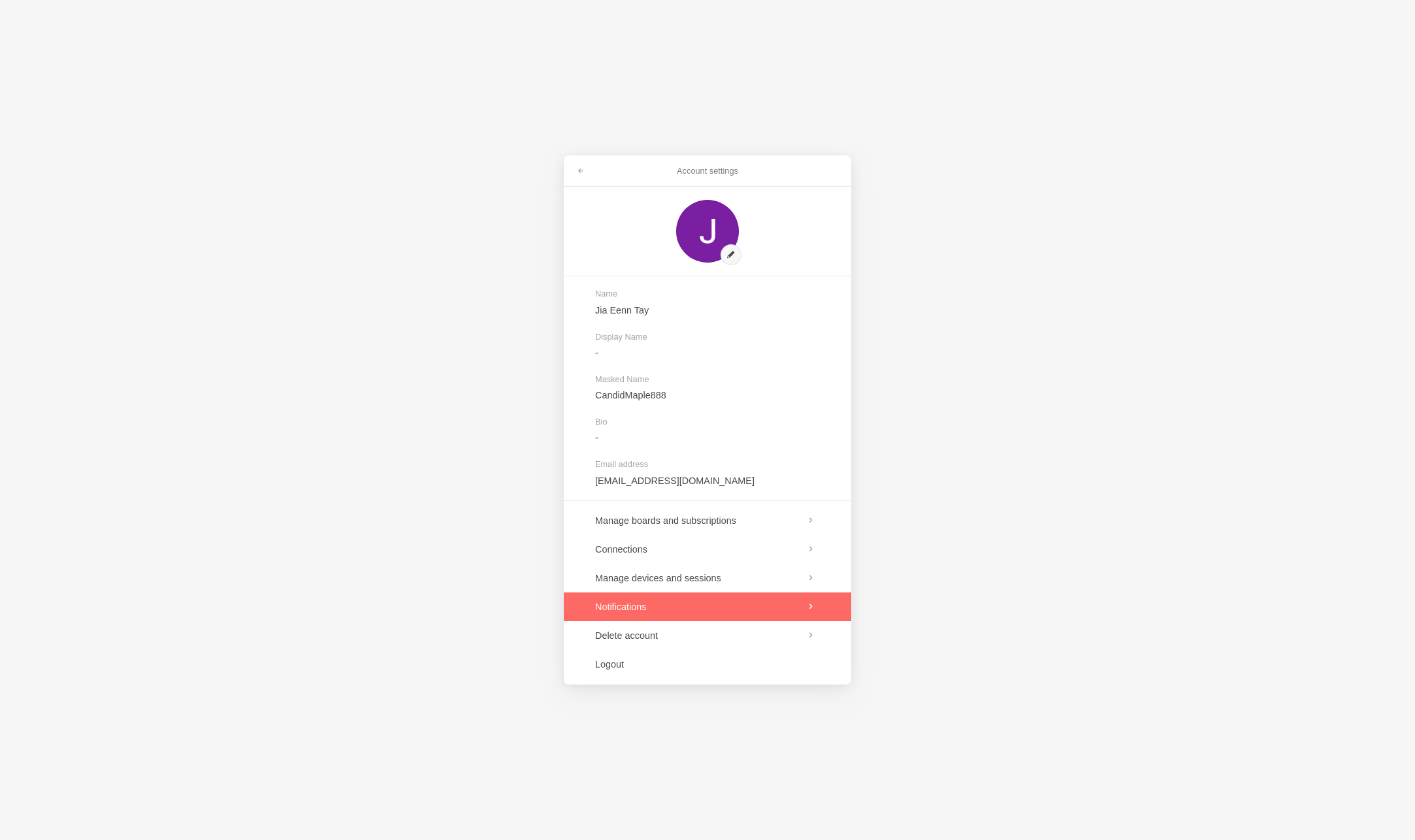
click at [656, 597] on link at bounding box center [707, 607] width 287 height 29
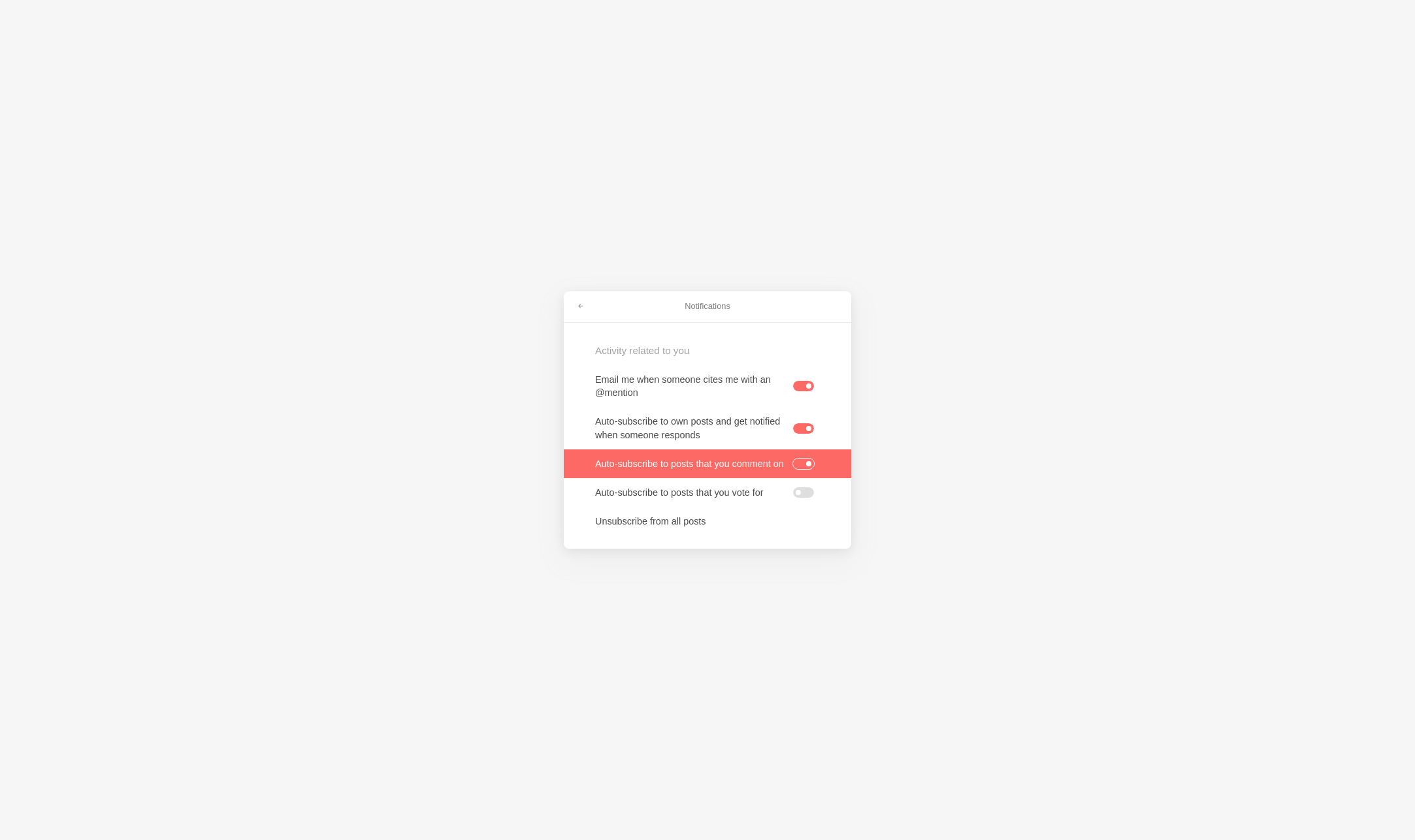
click at [805, 464] on label at bounding box center [803, 464] width 21 height 11
click at [0, 0] on input "checkbox" at bounding box center [0, 0] width 0 height 0
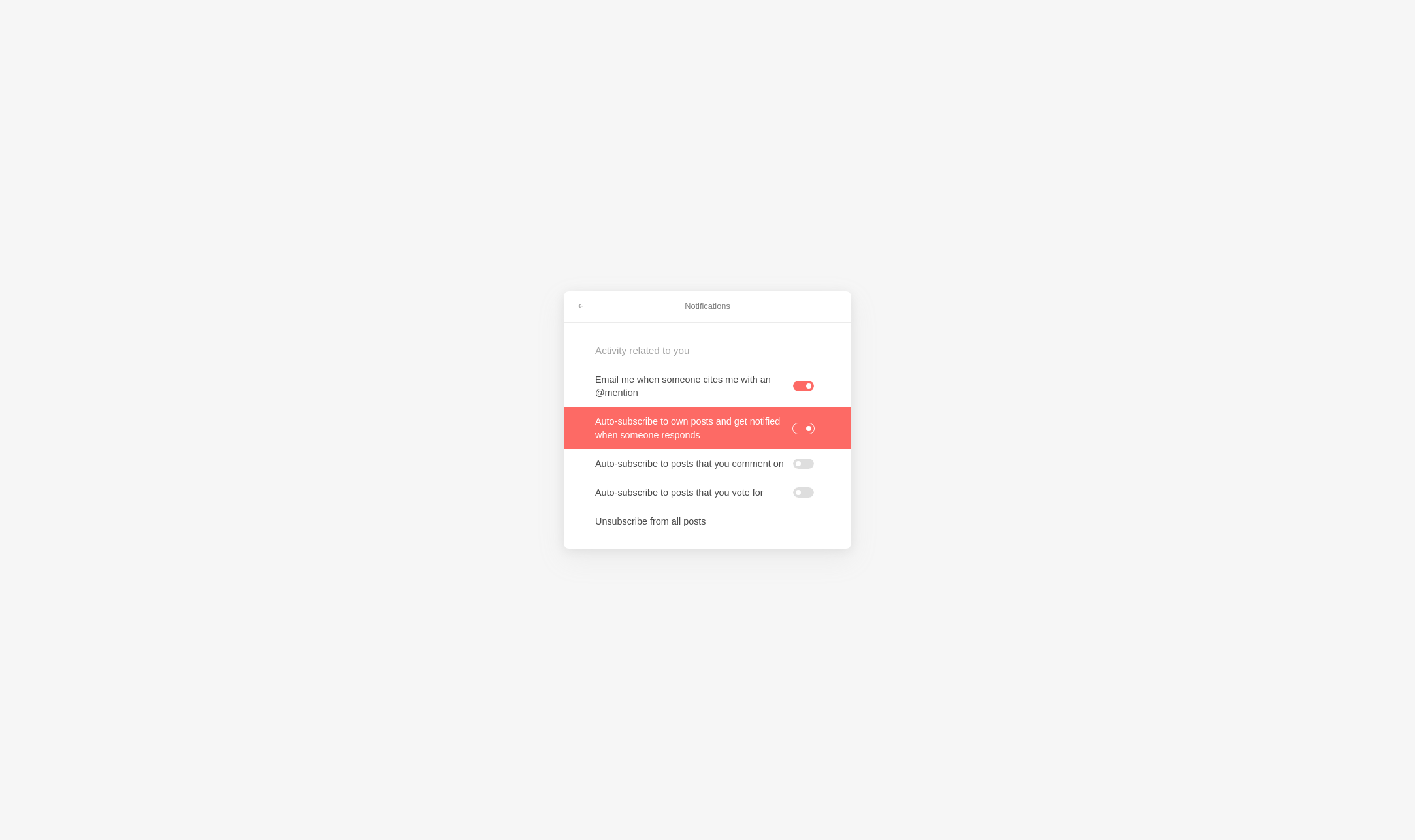
click at [803, 425] on label at bounding box center [803, 429] width 21 height 11
click at [0, 0] on input "checkbox" at bounding box center [0, 0] width 0 height 0
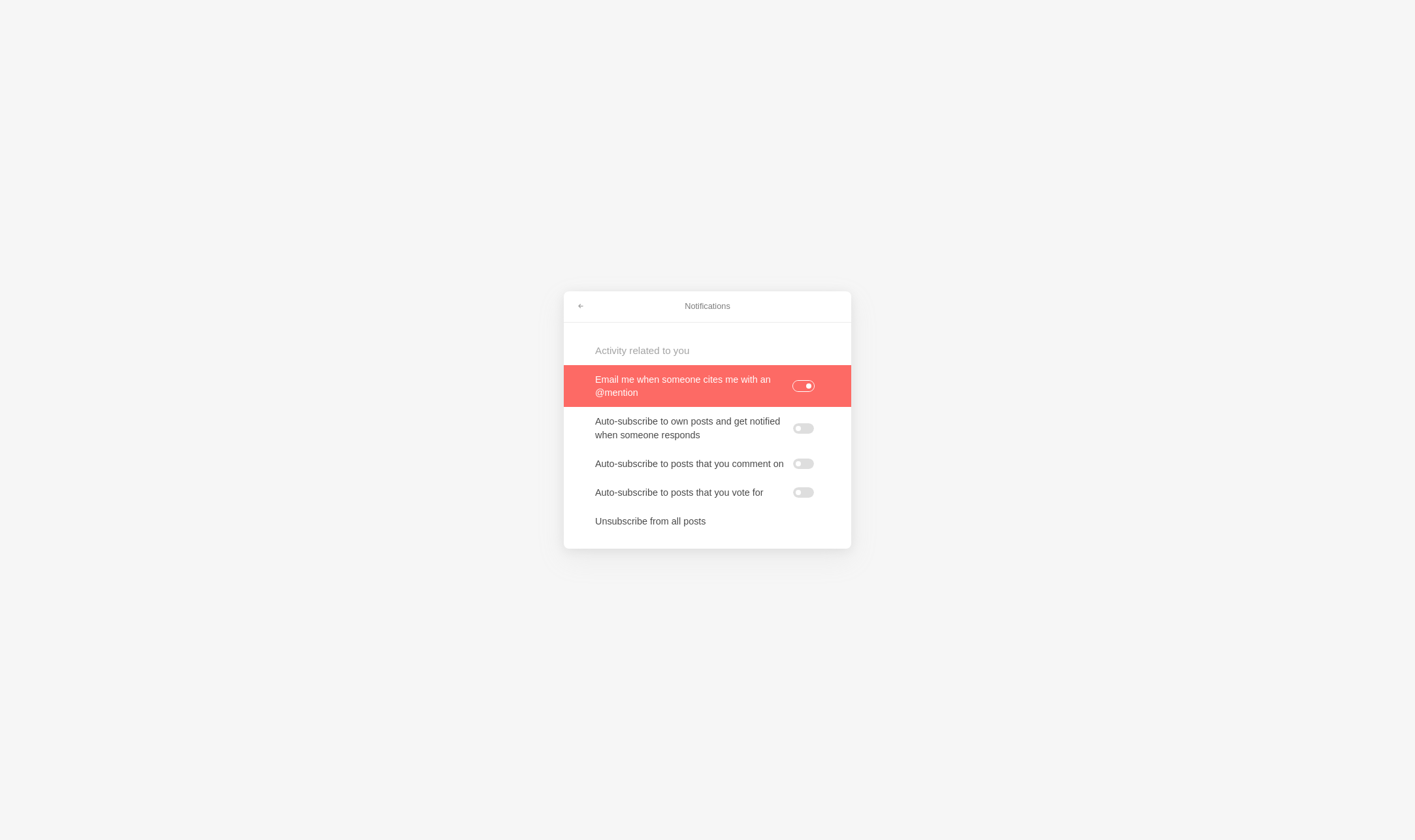
click at [803, 382] on label at bounding box center [803, 386] width 21 height 11
click at [0, 0] on input "checkbox" at bounding box center [0, 0] width 0 height 0
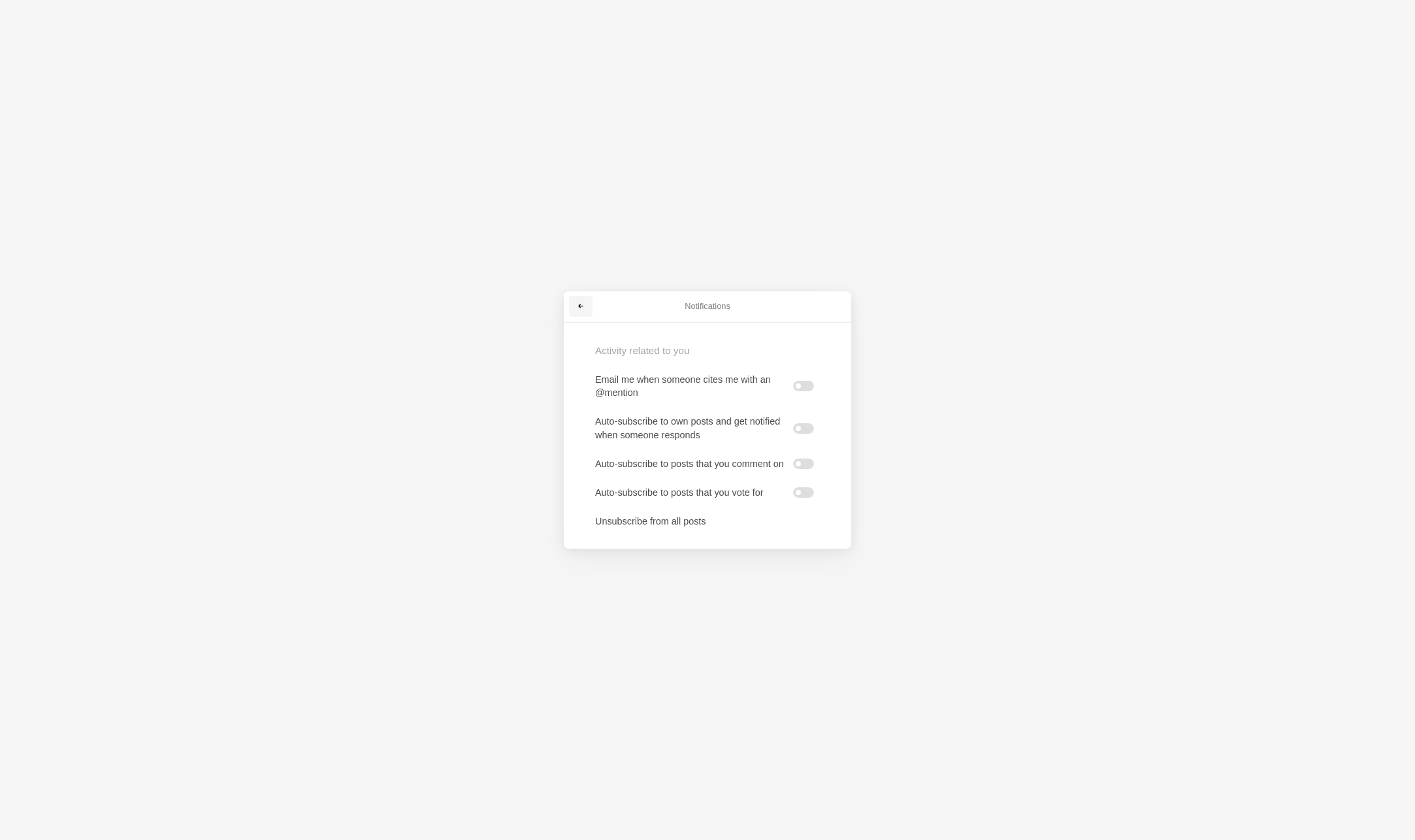
click at [586, 306] on link at bounding box center [580, 306] width 24 height 21
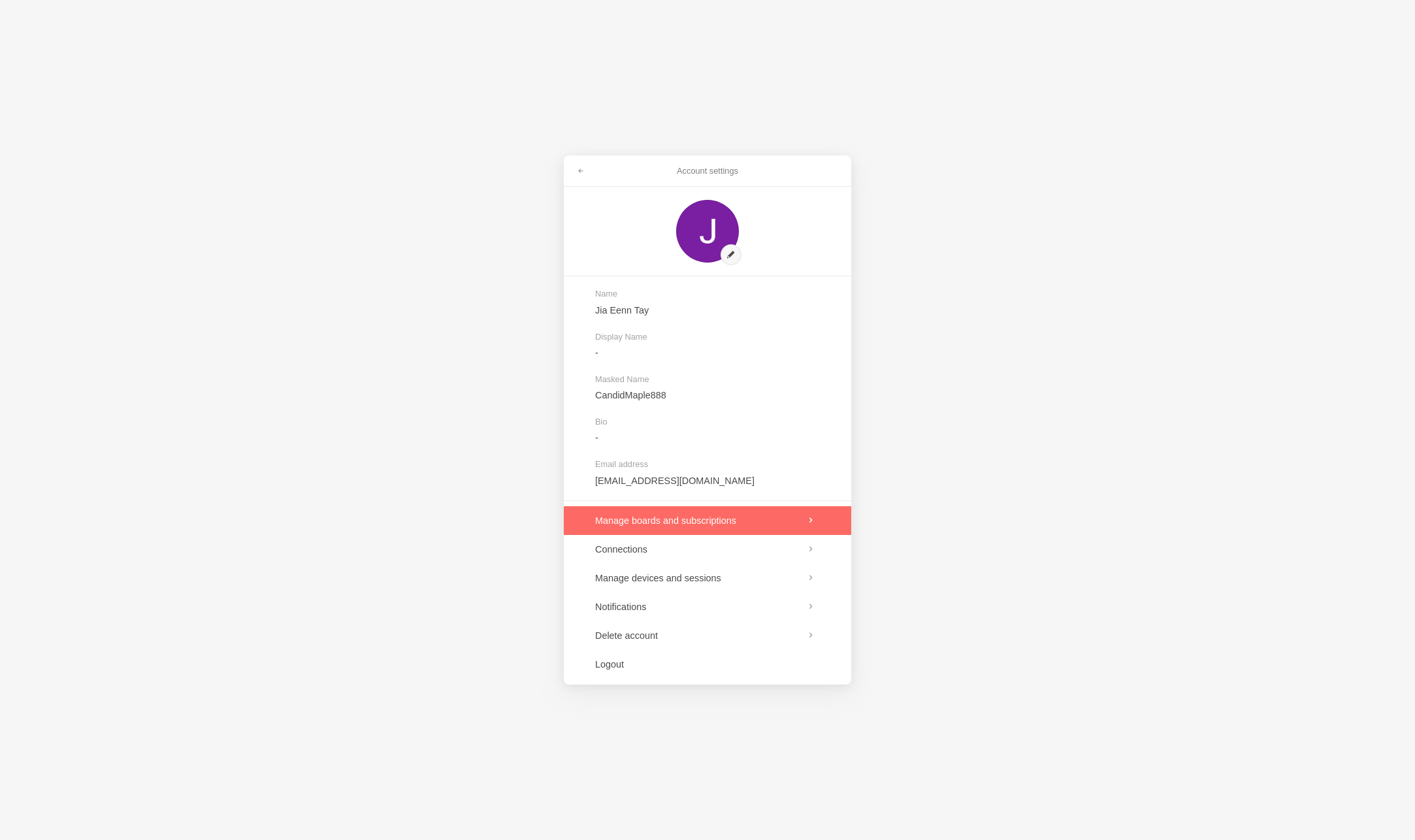
click at [723, 527] on link at bounding box center [707, 521] width 287 height 29
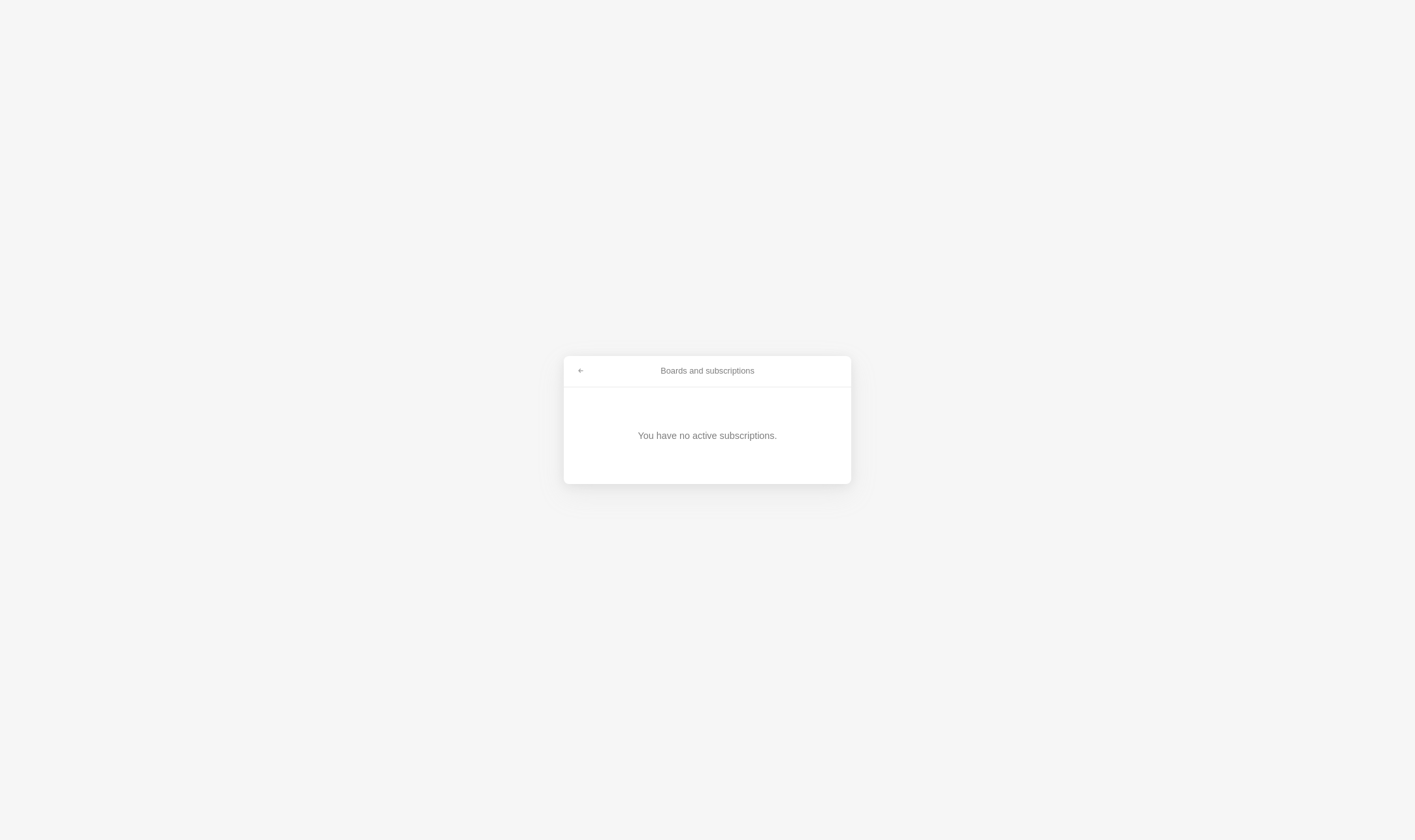
click at [682, 385] on div "Boards and subscriptions" at bounding box center [707, 372] width 287 height 31
click at [683, 385] on div "Boards and subscriptions" at bounding box center [707, 372] width 287 height 31
click at [573, 371] on link at bounding box center [580, 371] width 24 height 21
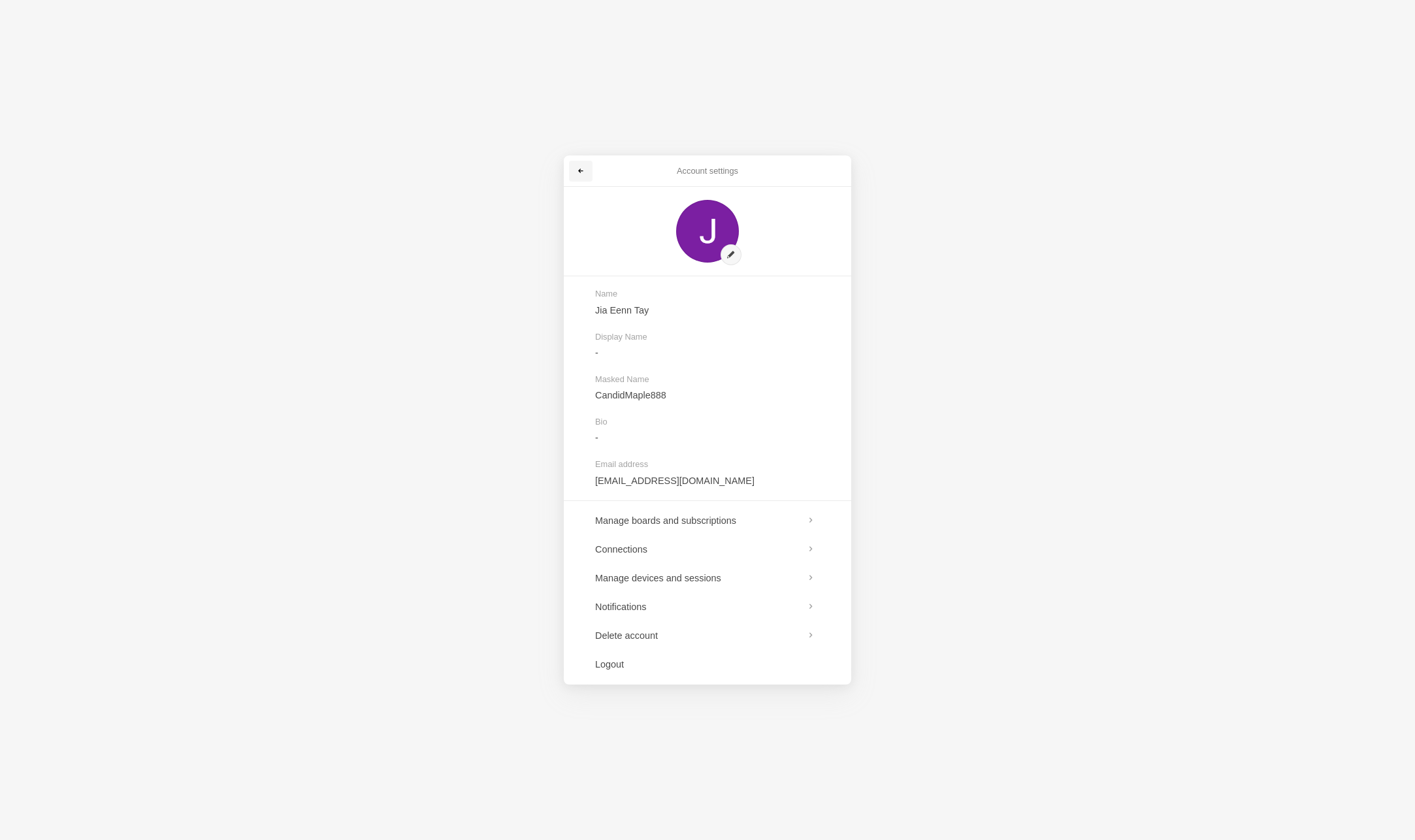
click at [577, 177] on link at bounding box center [580, 171] width 24 height 21
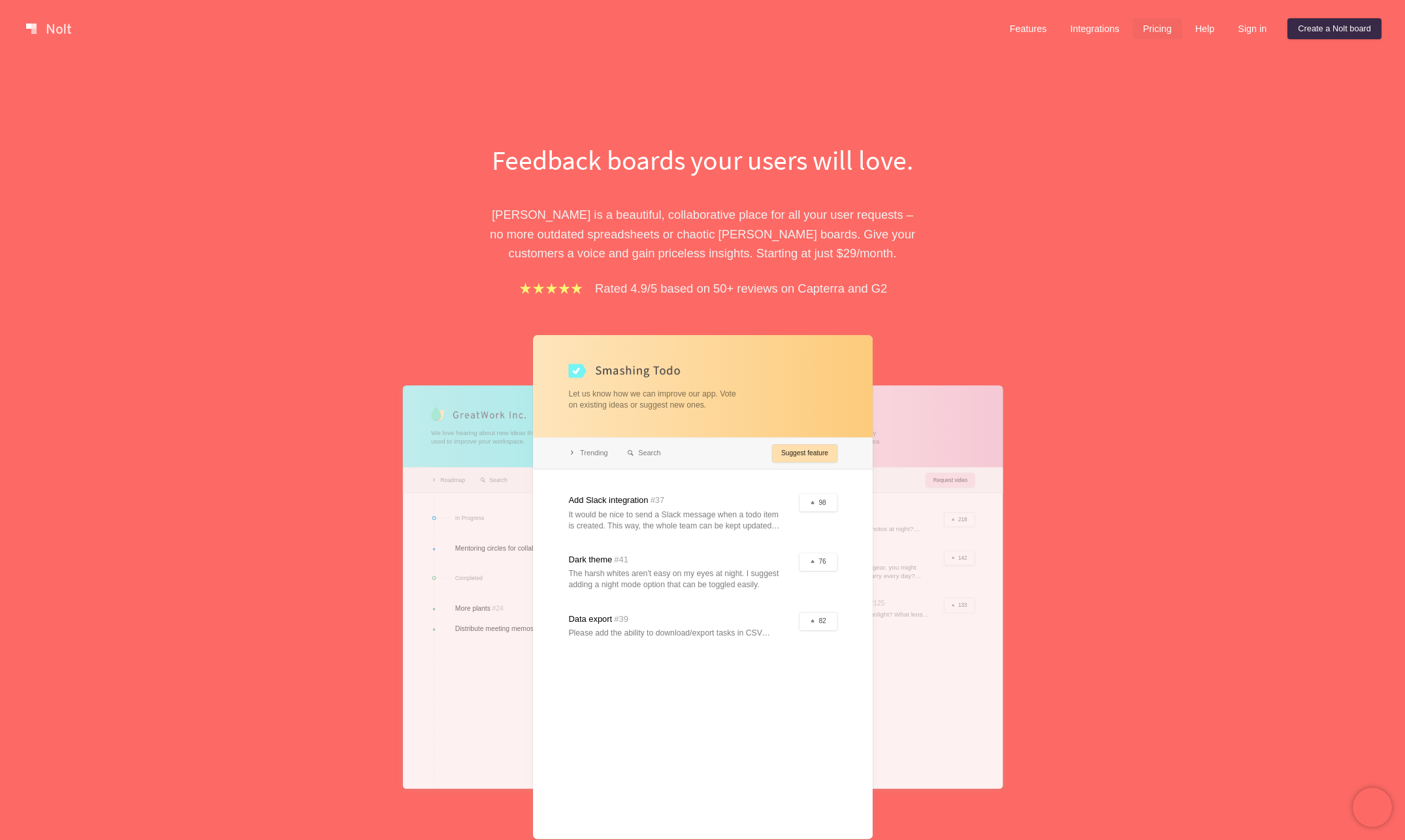
click at [1154, 29] on link "Pricing" at bounding box center [1158, 28] width 49 height 21
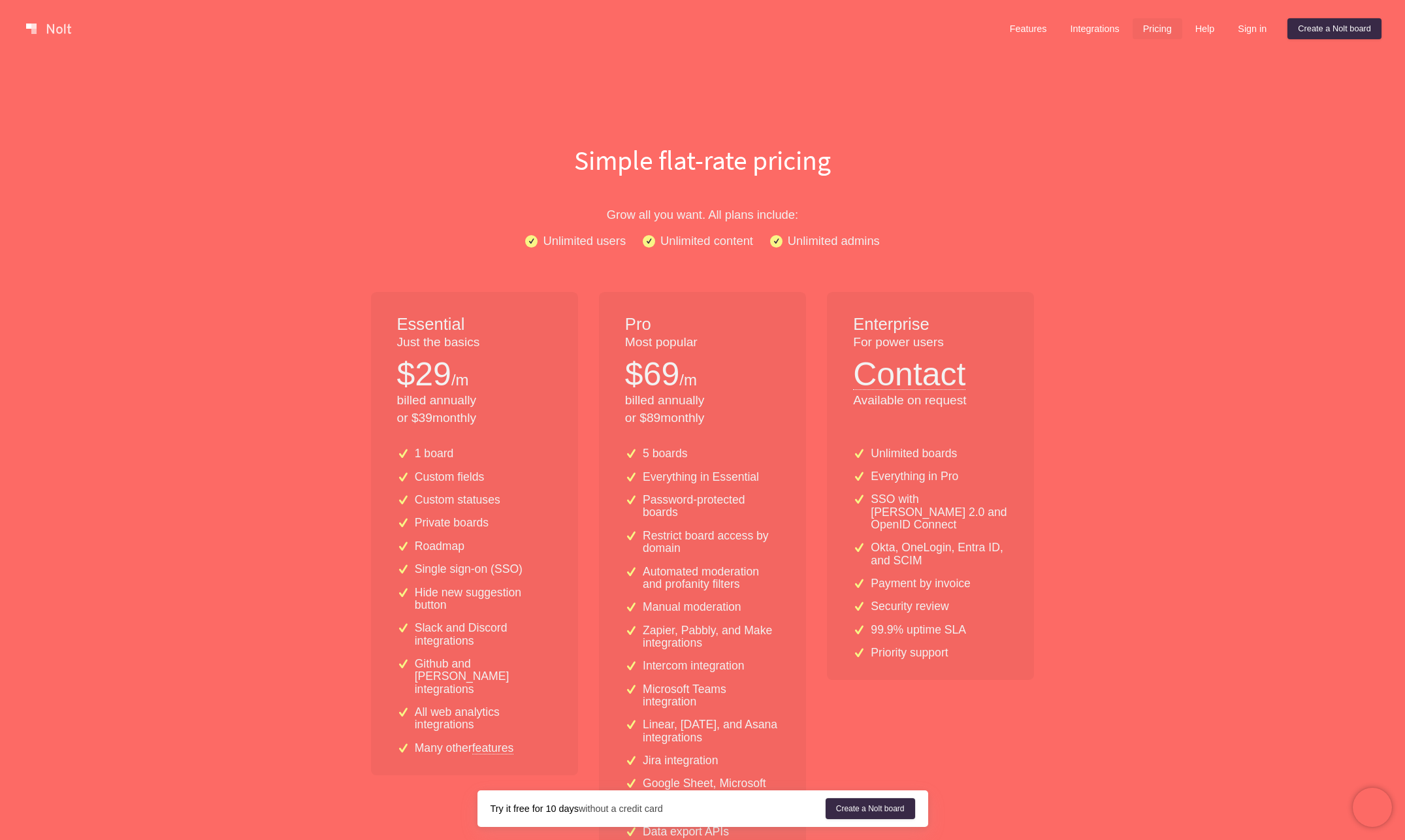
click at [691, 384] on p "/m" at bounding box center [688, 380] width 18 height 22
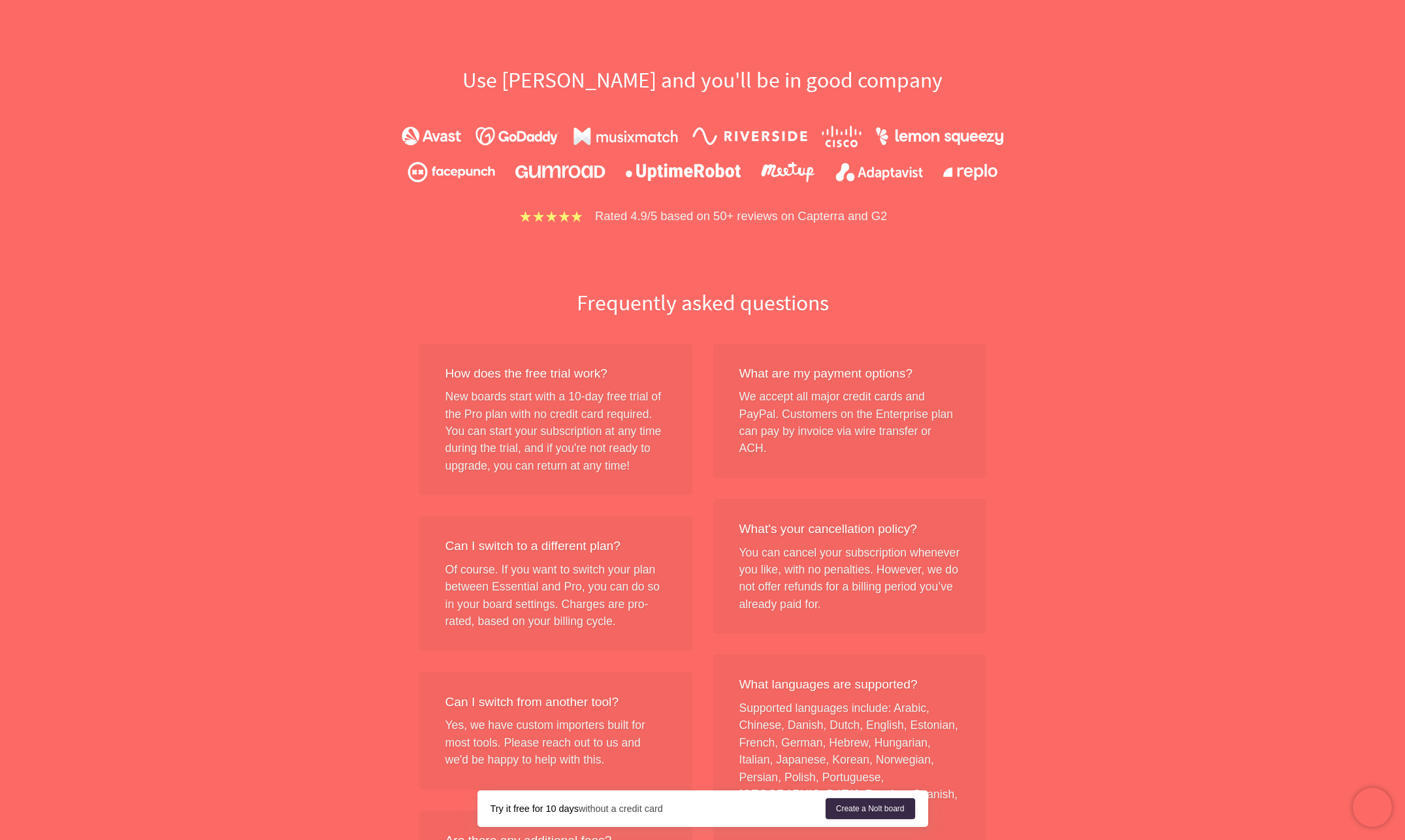
scroll to position [1432, 0]
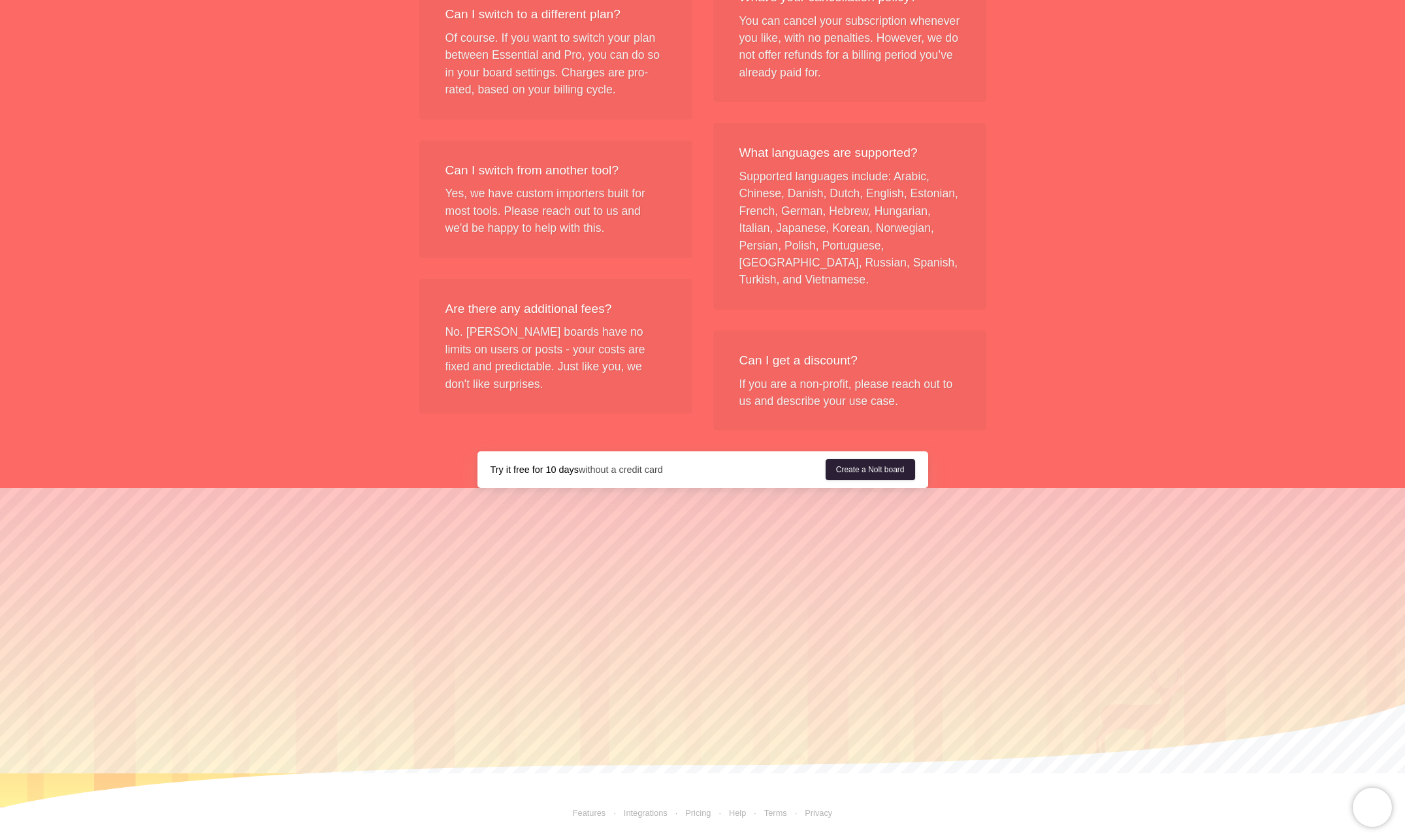
click at [894, 469] on link "Create a Nolt board" at bounding box center [870, 469] width 90 height 21
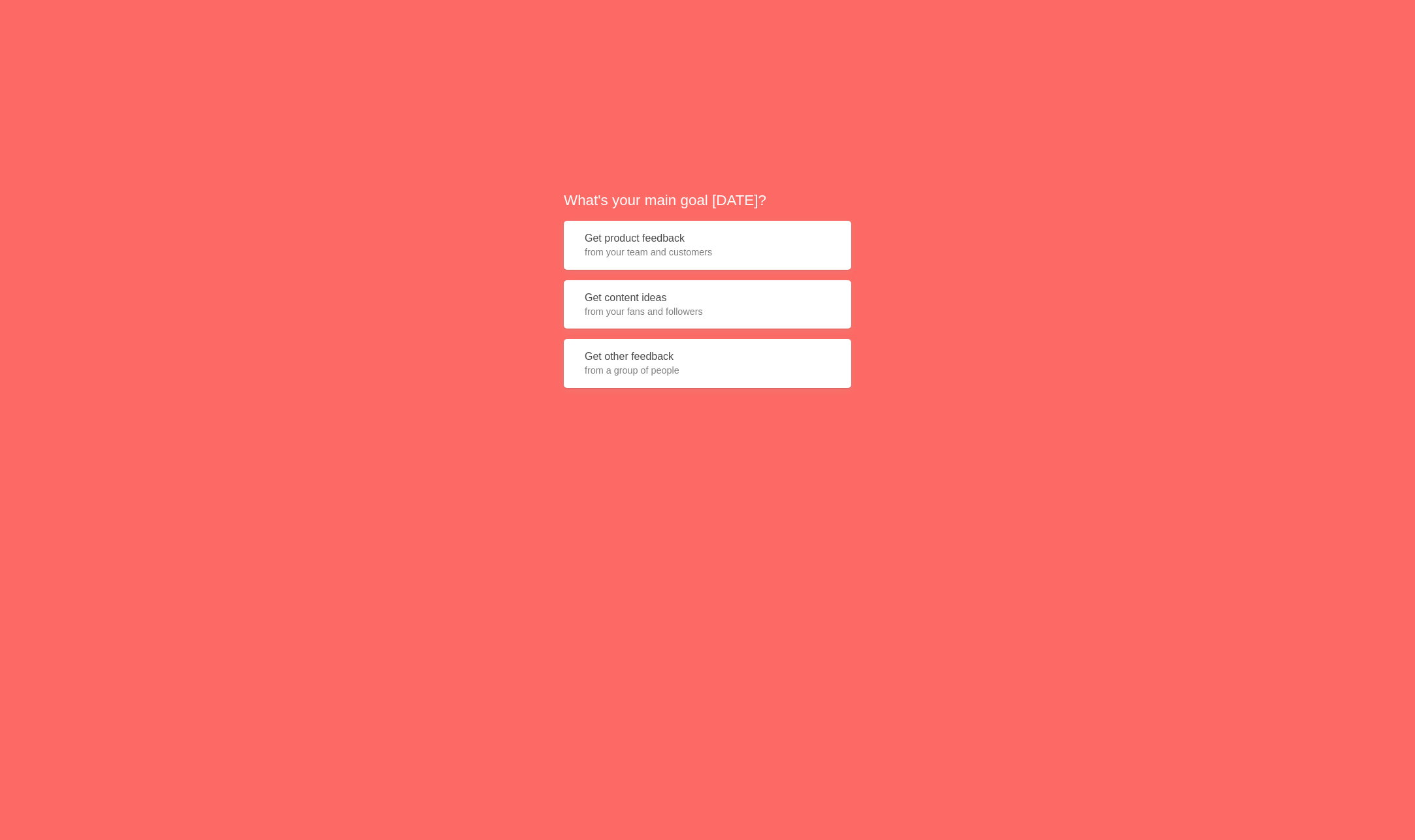
click at [721, 260] on button "Get product feedback from your team and customers" at bounding box center [707, 245] width 287 height 49
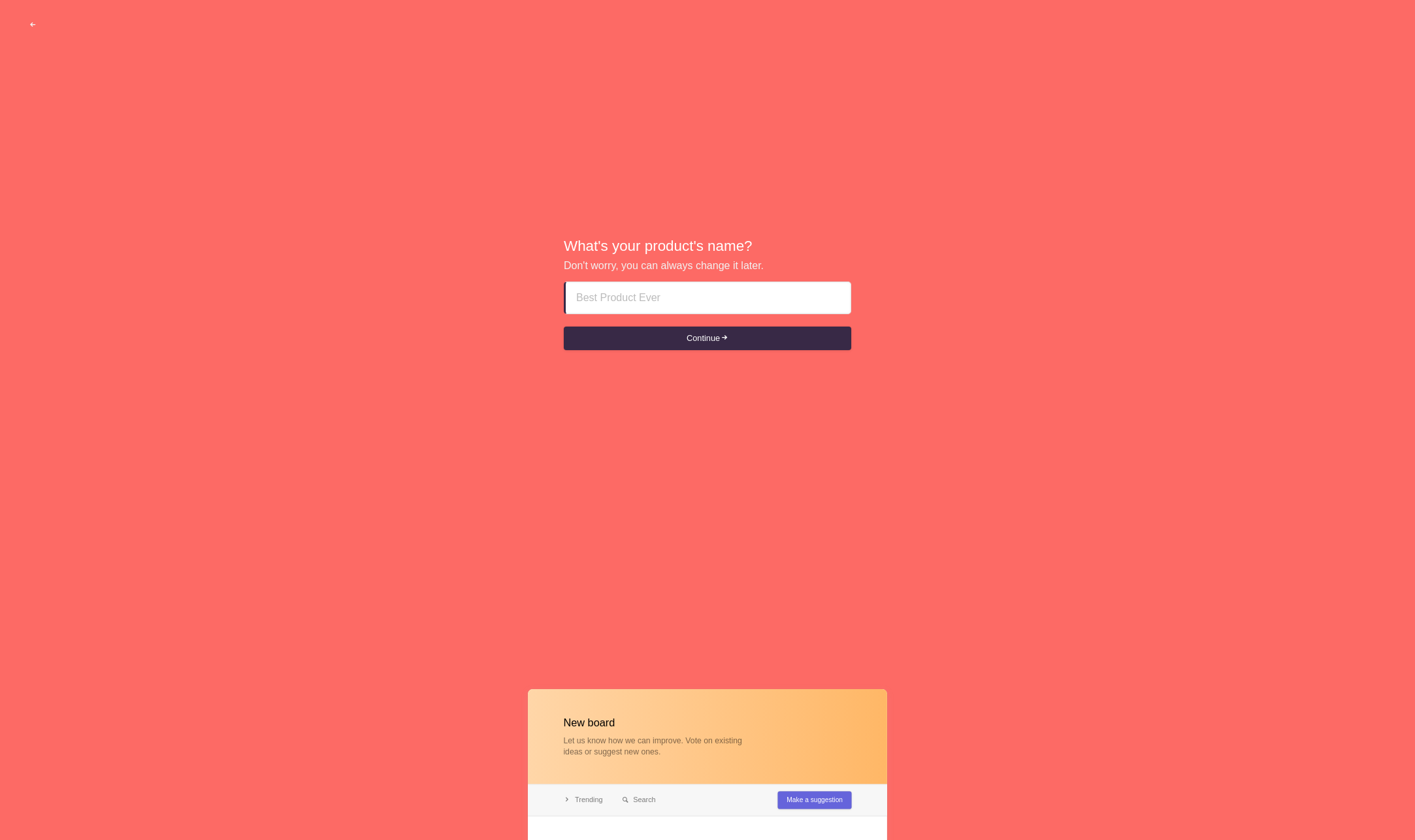
click at [731, 292] on input at bounding box center [708, 298] width 264 height 31
type input "C"
type input "Mock Board"
click at [736, 341] on button "Continue" at bounding box center [707, 338] width 287 height 24
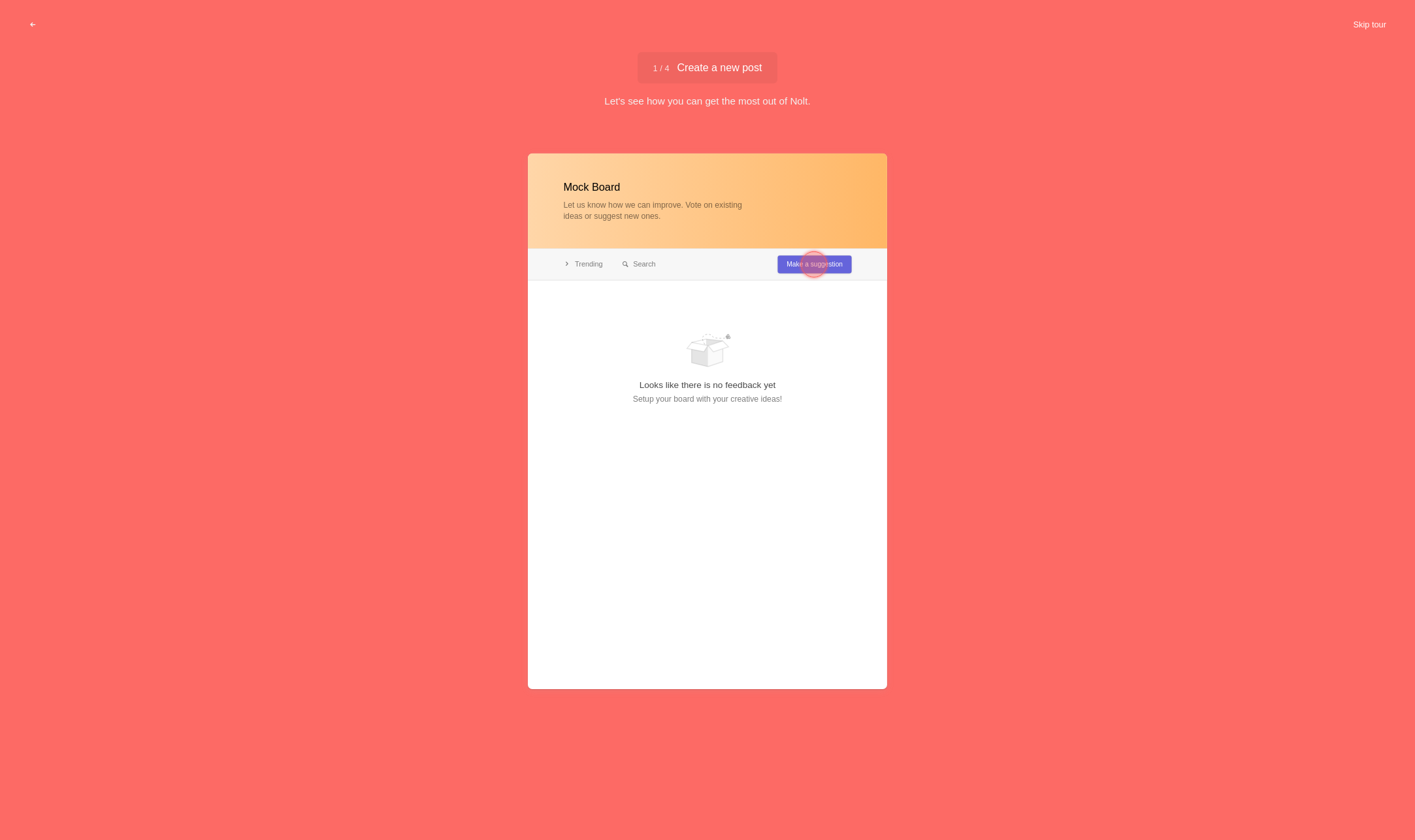
click at [1365, 21] on button "Skip tour" at bounding box center [1369, 24] width 65 height 24
